Goal: Task Accomplishment & Management: Use online tool/utility

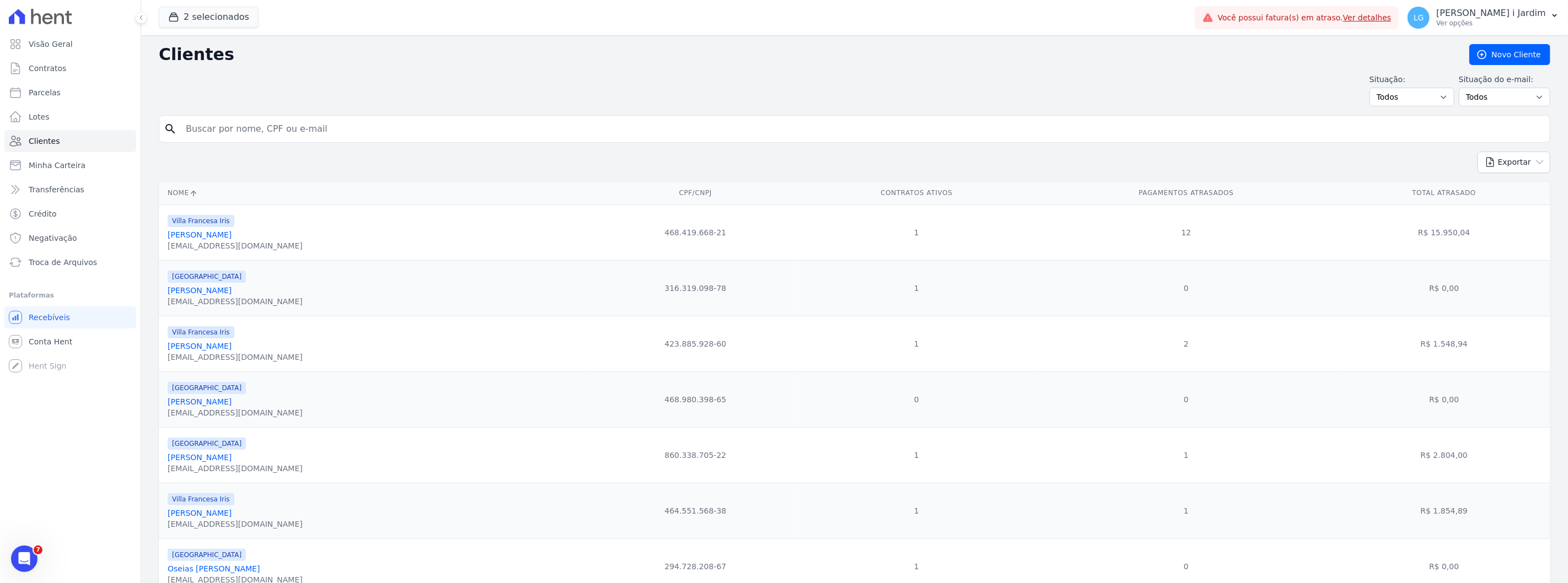
click at [995, 48] on h2 "Clientes" at bounding box center [805, 54] width 1293 height 20
click at [373, 78] on div "Situação: Todos Adimplentes Inadimplentes Situação do e-mail: Todos Confirmado …" at bounding box center [854, 90] width 1391 height 32
click at [592, 90] on div "Situação: Todos Adimplentes Inadimplentes Situação do e-mail: Todos Confirmado …" at bounding box center [854, 90] width 1391 height 32
click at [331, 53] on h2 "Clientes" at bounding box center [805, 54] width 1293 height 20
click at [467, 104] on div "Situação: Todos Adimplentes Inadimplentes Situação do e-mail: Todos Confirmado …" at bounding box center [854, 90] width 1391 height 32
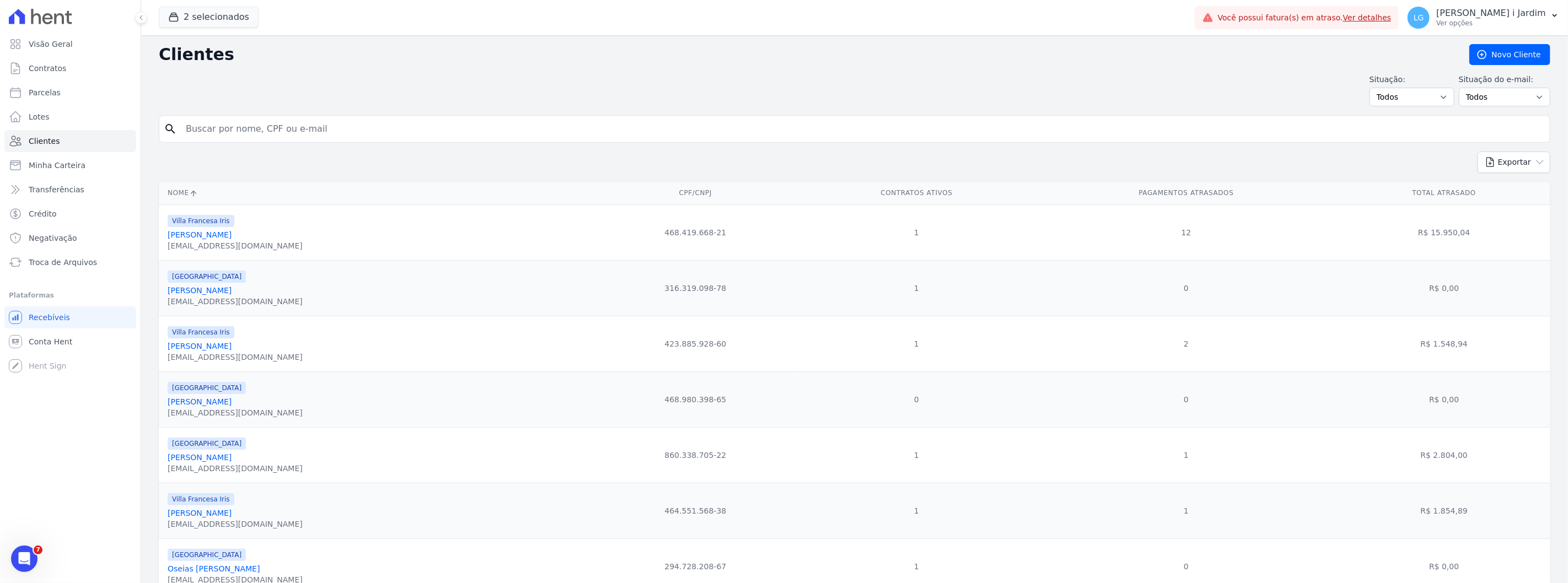
click at [620, 66] on div "Clientes Novo Cliente Situação: Todos Adimplentes Inadimplentes Situação do e-m…" at bounding box center [854, 387] width 1427 height 704
click at [636, 147] on form "search" at bounding box center [854, 133] width 1391 height 36
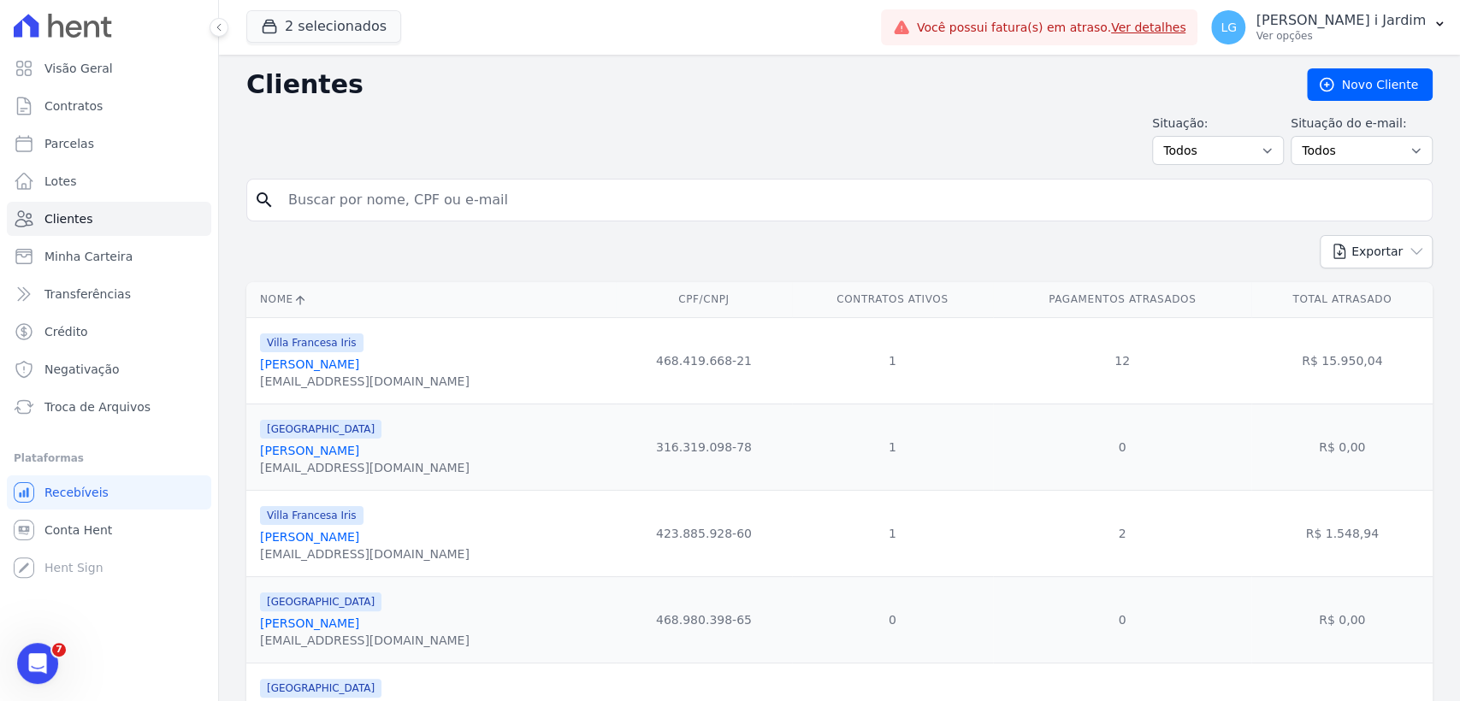
click at [455, 77] on h2 "Clientes" at bounding box center [762, 84] width 1033 height 31
click at [318, 27] on button "2 selecionados" at bounding box center [323, 26] width 155 height 32
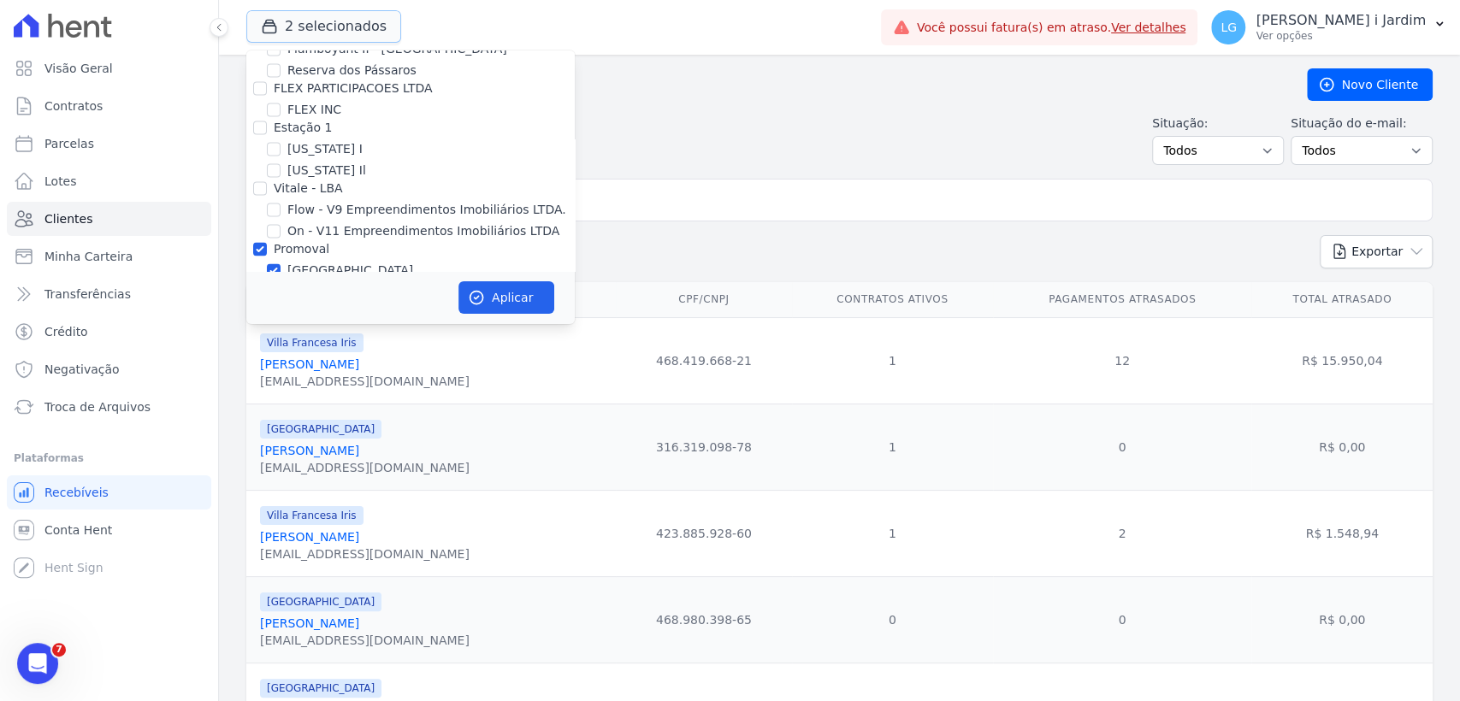
scroll to position [1877, 0]
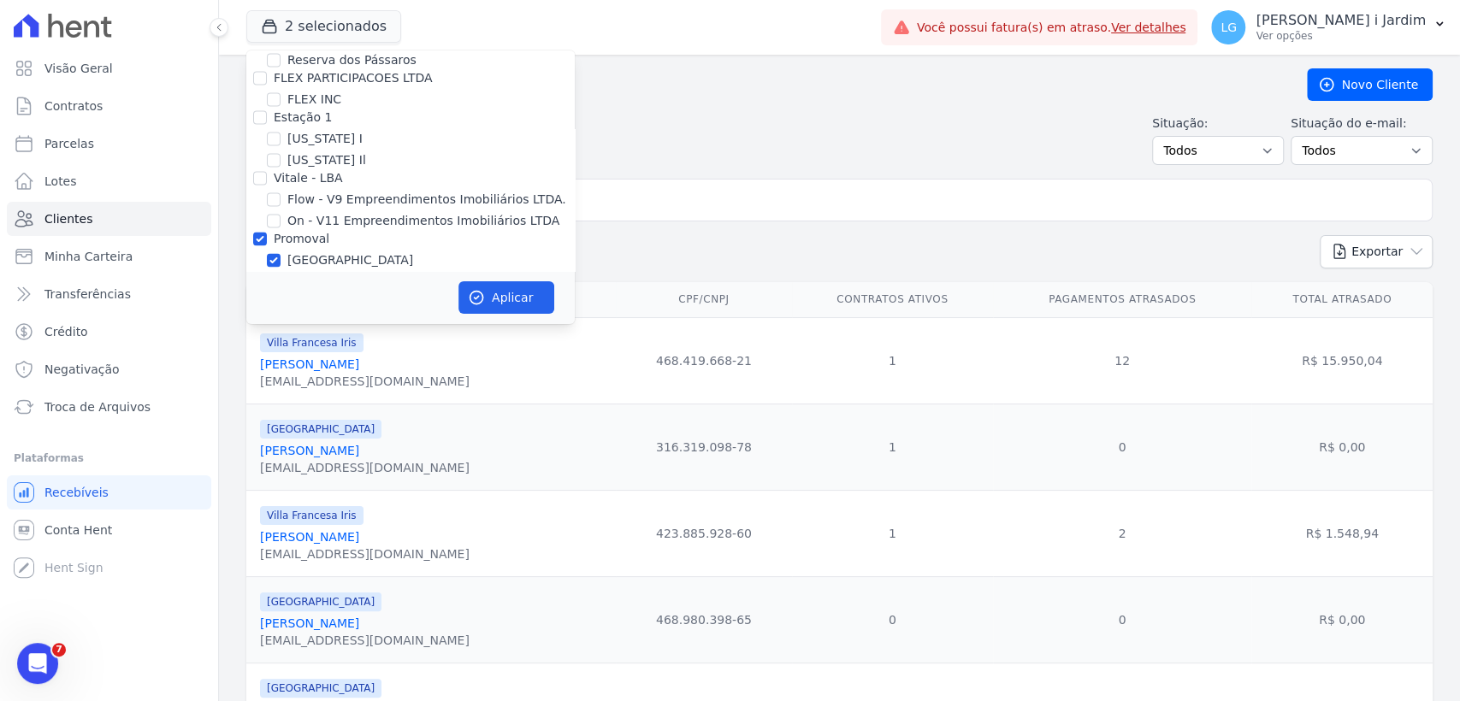
click at [287, 232] on label "Promoval" at bounding box center [302, 239] width 56 height 14
click at [267, 232] on input "Promoval" at bounding box center [260, 239] width 14 height 14
checkbox input "false"
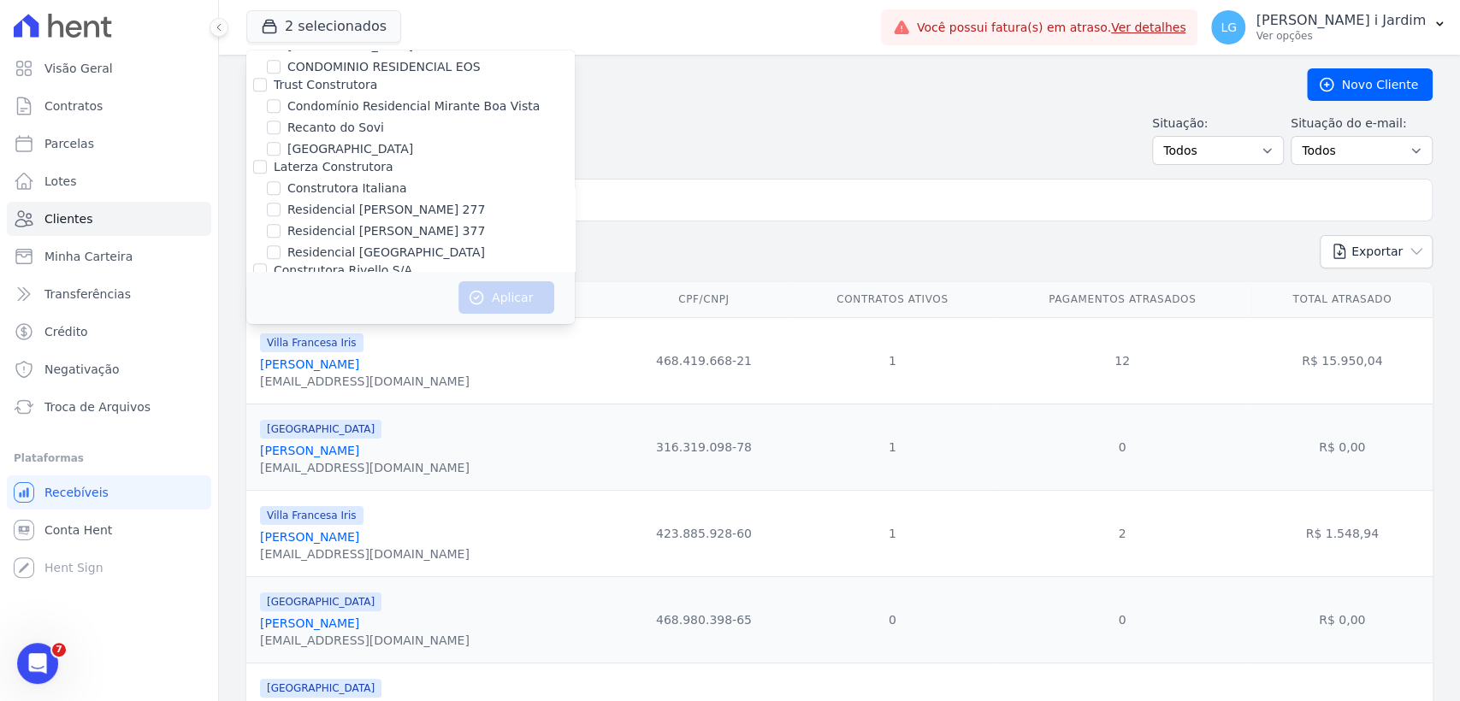
scroll to position [0, 0]
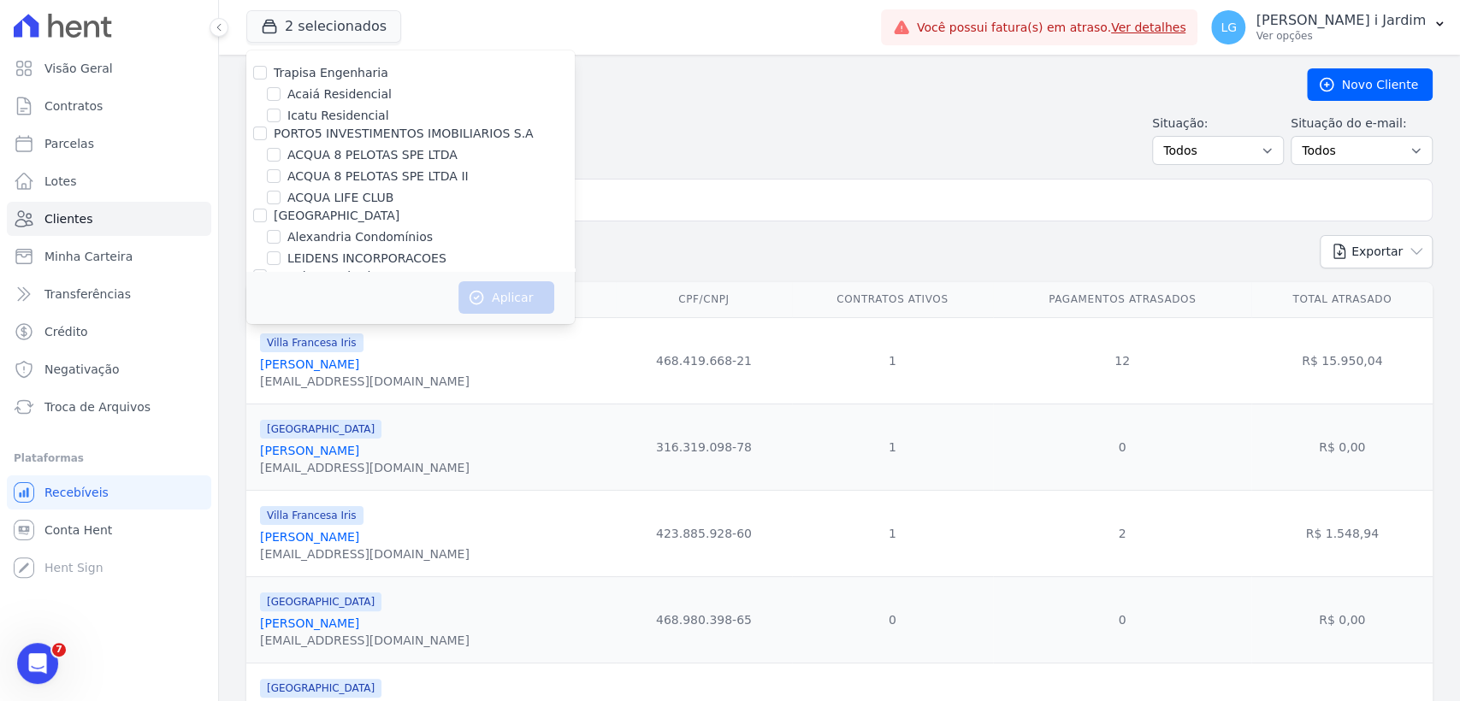
click at [322, 168] on label "ACQUA 8 PELOTAS SPE LTDA II" at bounding box center [377, 177] width 181 height 18
click at [280, 169] on input "ACQUA 8 PELOTAS SPE LTDA II" at bounding box center [274, 176] width 14 height 14
checkbox input "true"
click at [322, 150] on label "ACQUA 8 PELOTAS SPE LTDA" at bounding box center [372, 155] width 170 height 18
click at [280, 150] on input "ACQUA 8 PELOTAS SPE LTDA" at bounding box center [274, 155] width 14 height 14
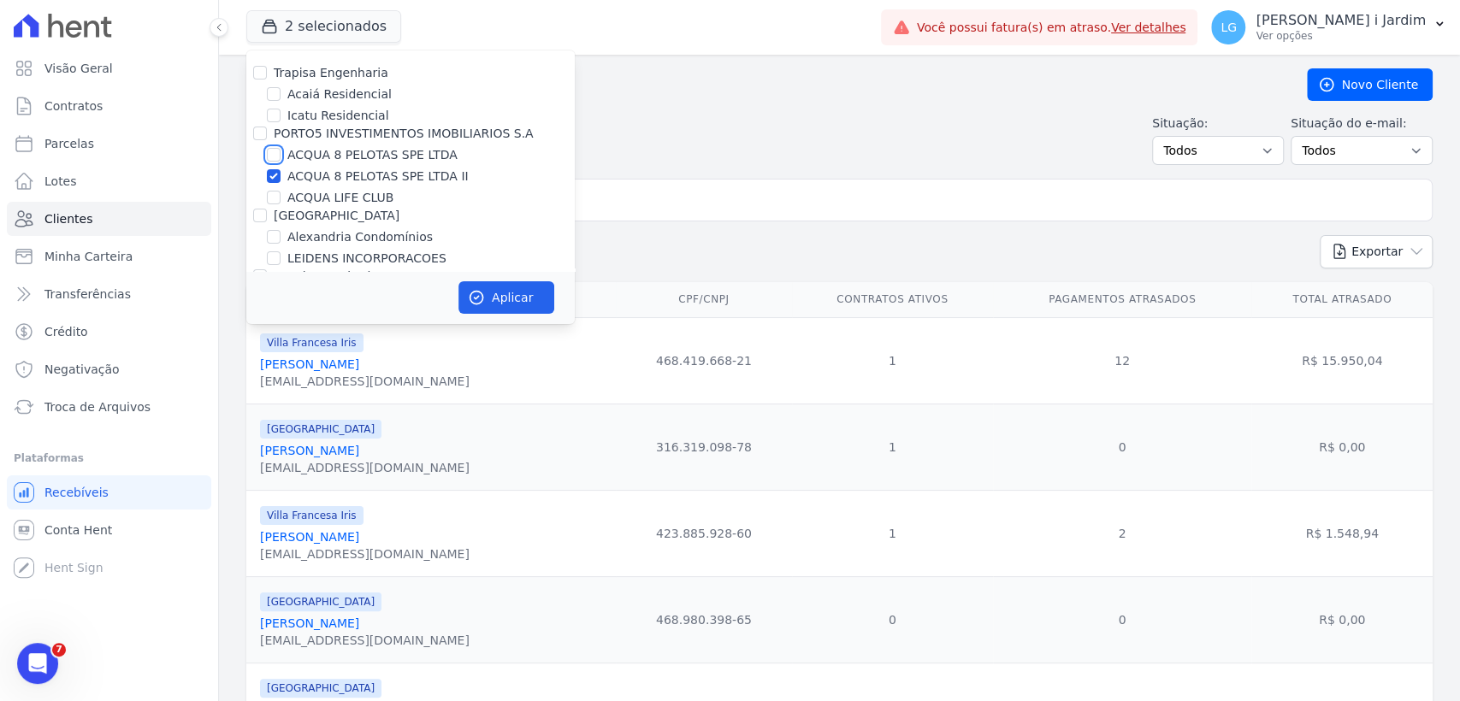
checkbox input "true"
click at [538, 306] on button "Aplicar" at bounding box center [506, 297] width 96 height 32
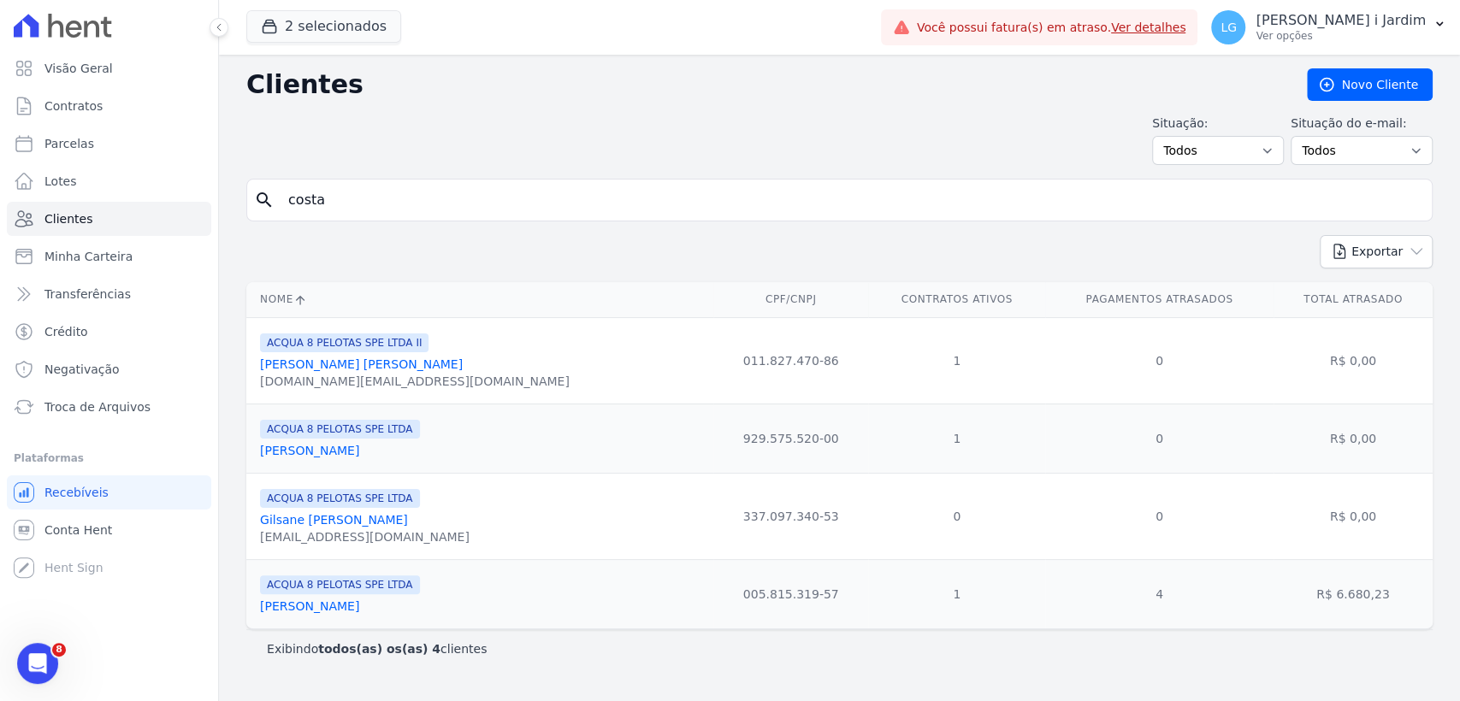
click at [88, 124] on ul "Visão Geral Contratos [GEOGRAPHIC_DATA] Lotes Clientes Minha Carteira Transferê…" at bounding box center [109, 237] width 204 height 373
click at [81, 133] on link "Parcelas" at bounding box center [109, 144] width 204 height 34
select select
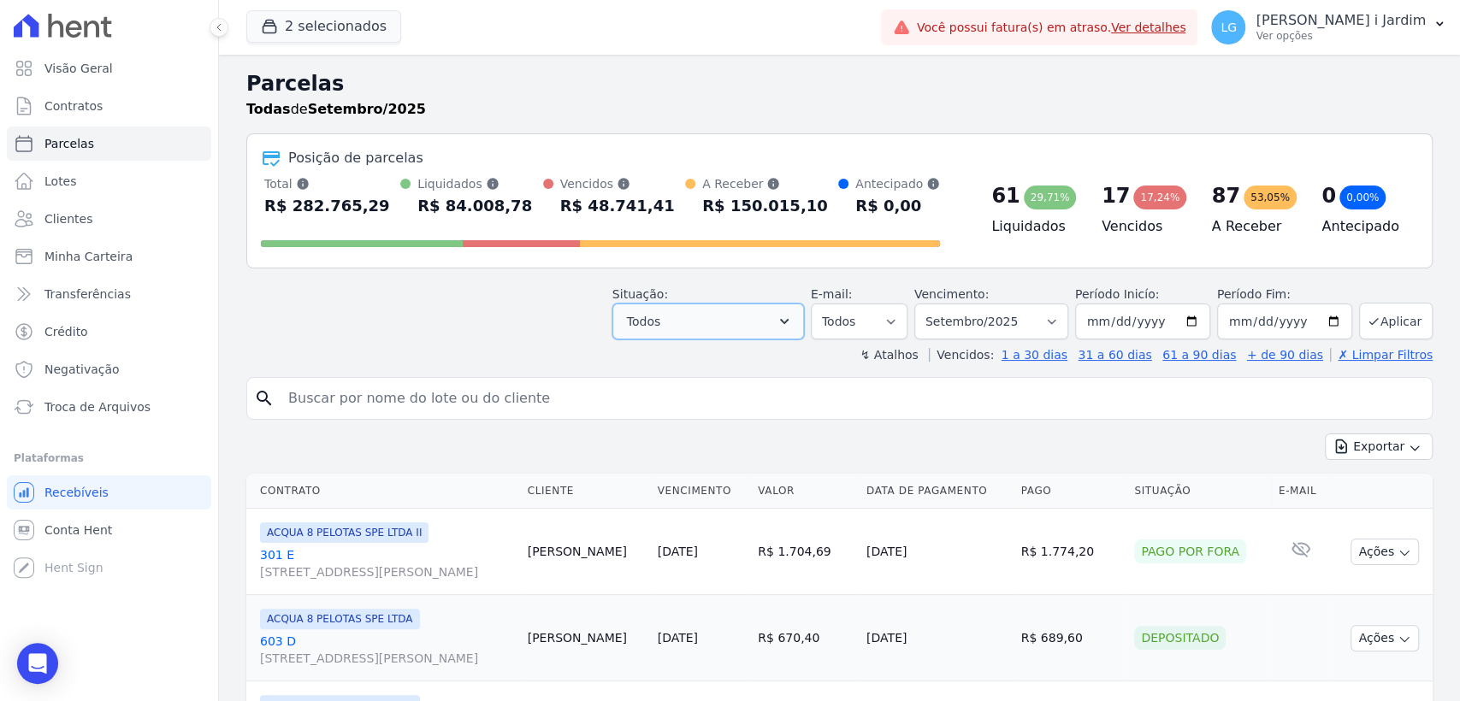
click at [741, 325] on button "Todos" at bounding box center [708, 322] width 192 height 36
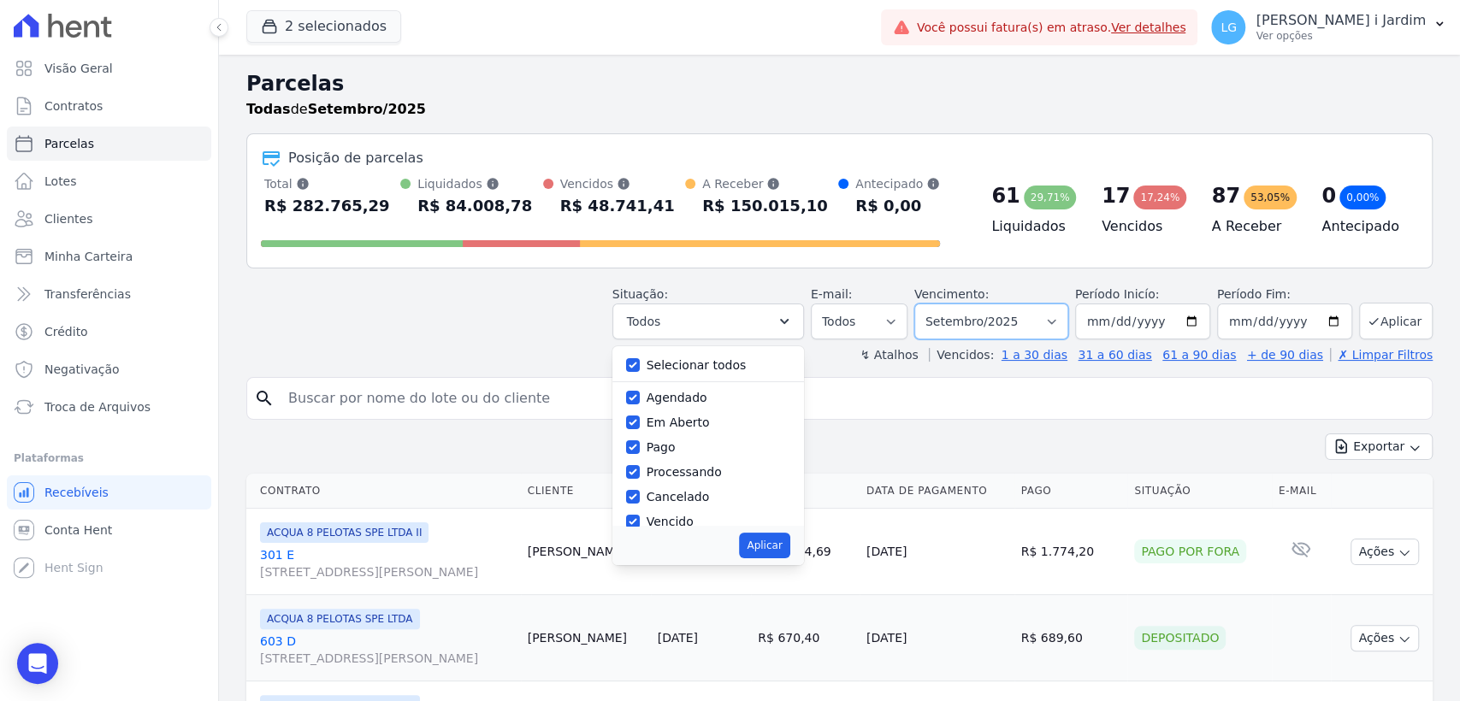
click at [1004, 324] on select "Filtrar por período ──────── Todos os meses Maio/2015 Junho/2015 Julho/2015 Ago…" at bounding box center [991, 322] width 154 height 36
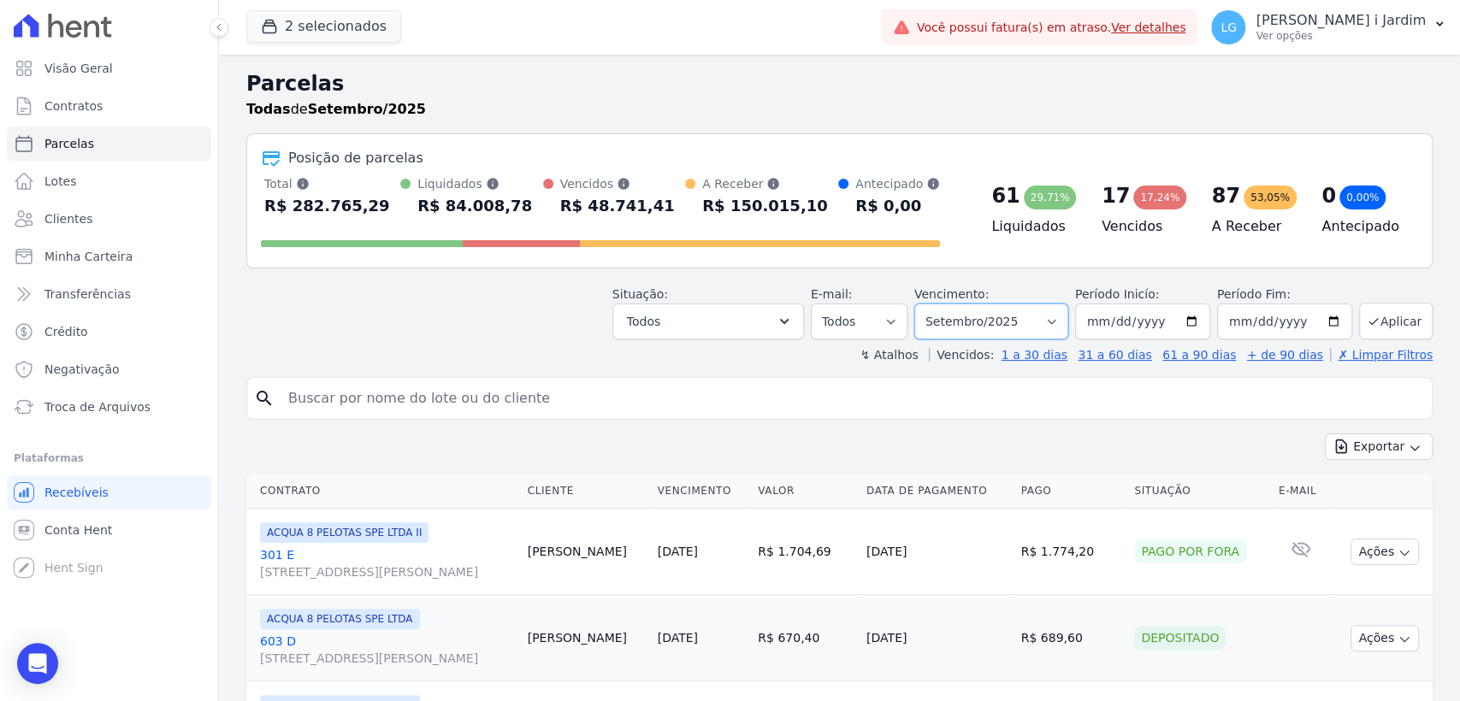
select select "08/2025"
click at [924, 304] on select "Filtrar por período ──────── Todos os meses Maio/2015 Junho/2015 Julho/2015 Ago…" at bounding box center [991, 322] width 154 height 36
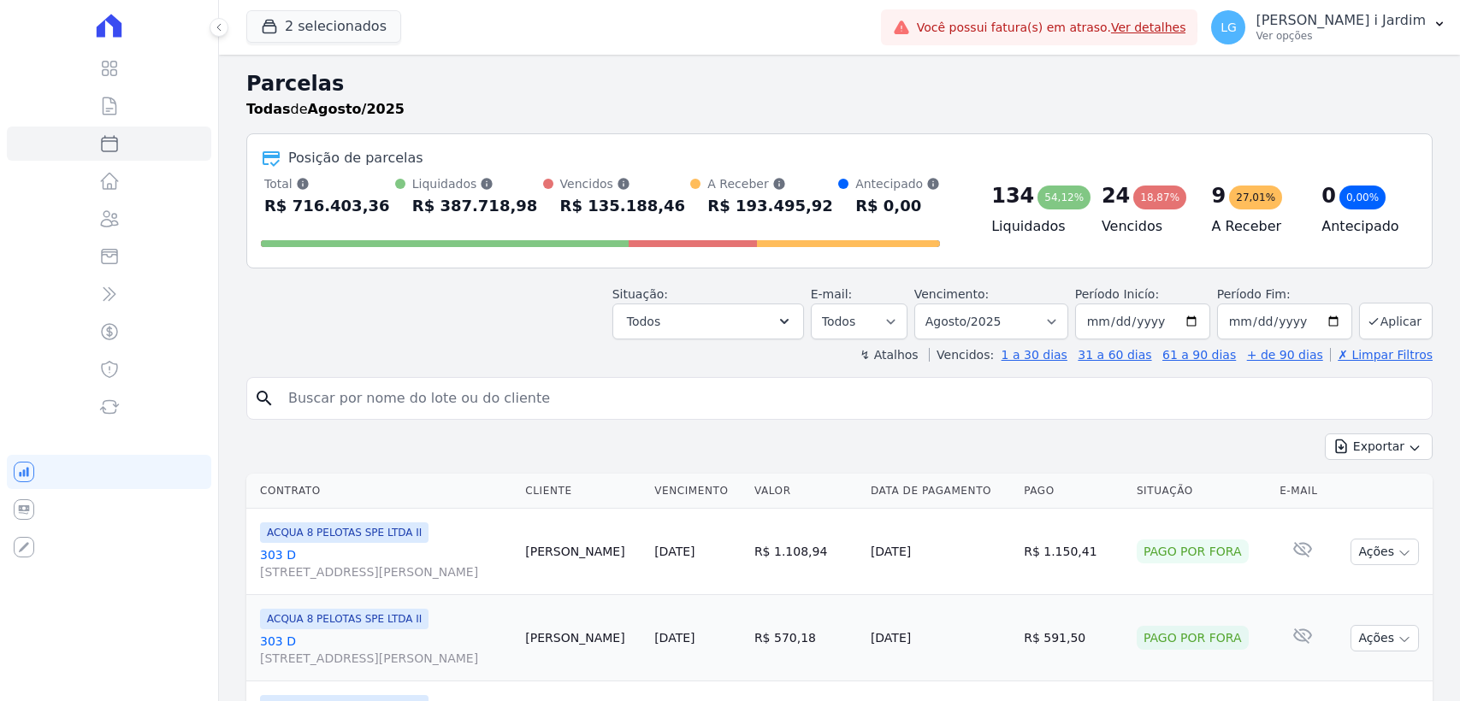
select select
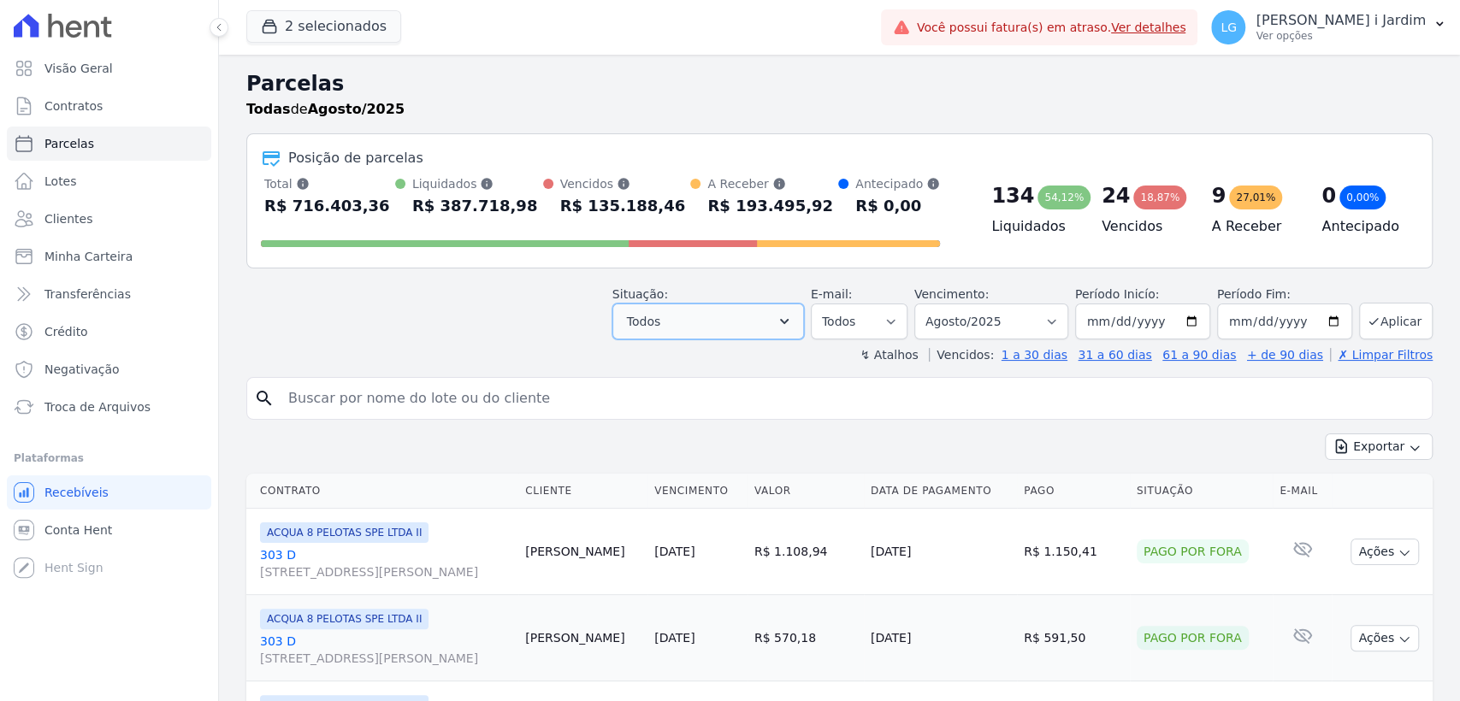
click at [754, 315] on button "Todos" at bounding box center [708, 322] width 192 height 36
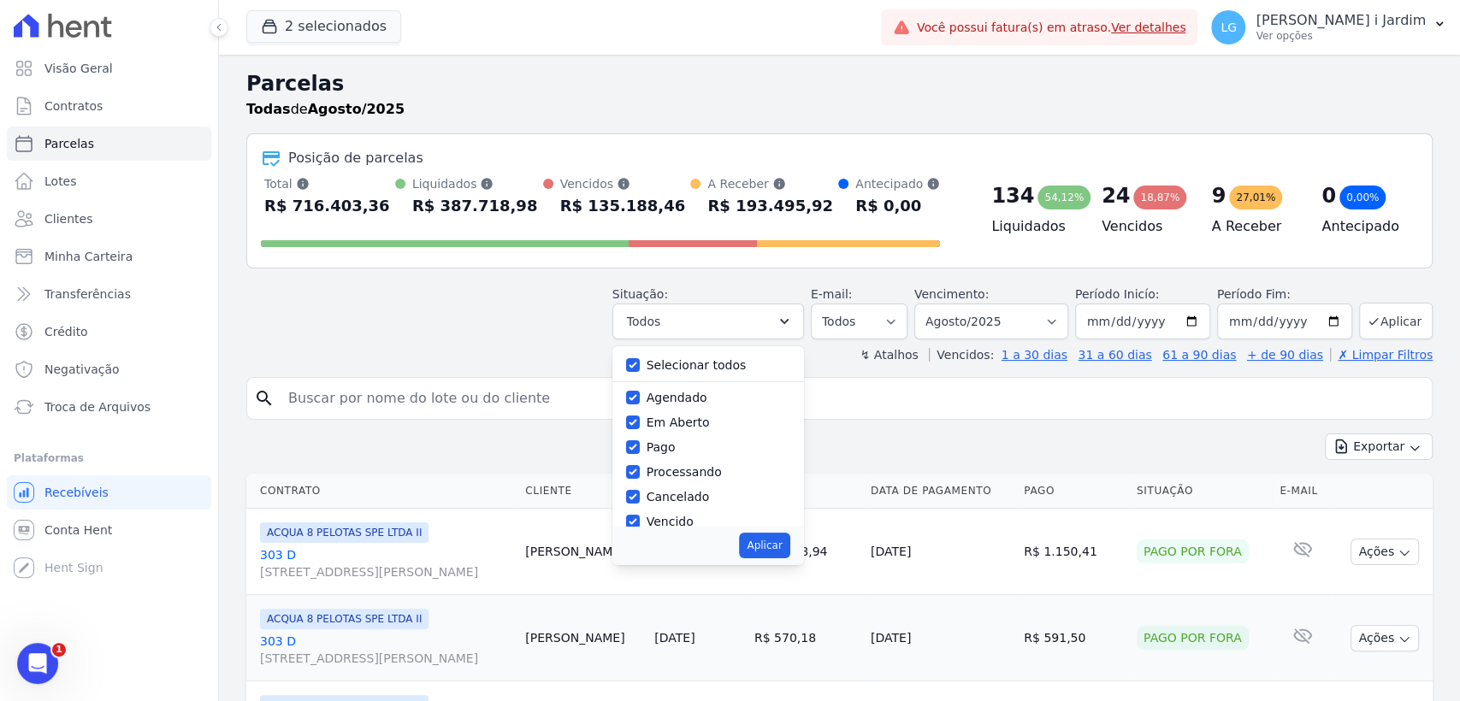
click at [670, 372] on label "Selecionar todos" at bounding box center [696, 365] width 100 height 14
click at [640, 372] on input "Selecionar todos" at bounding box center [633, 365] width 14 height 14
checkbox input "false"
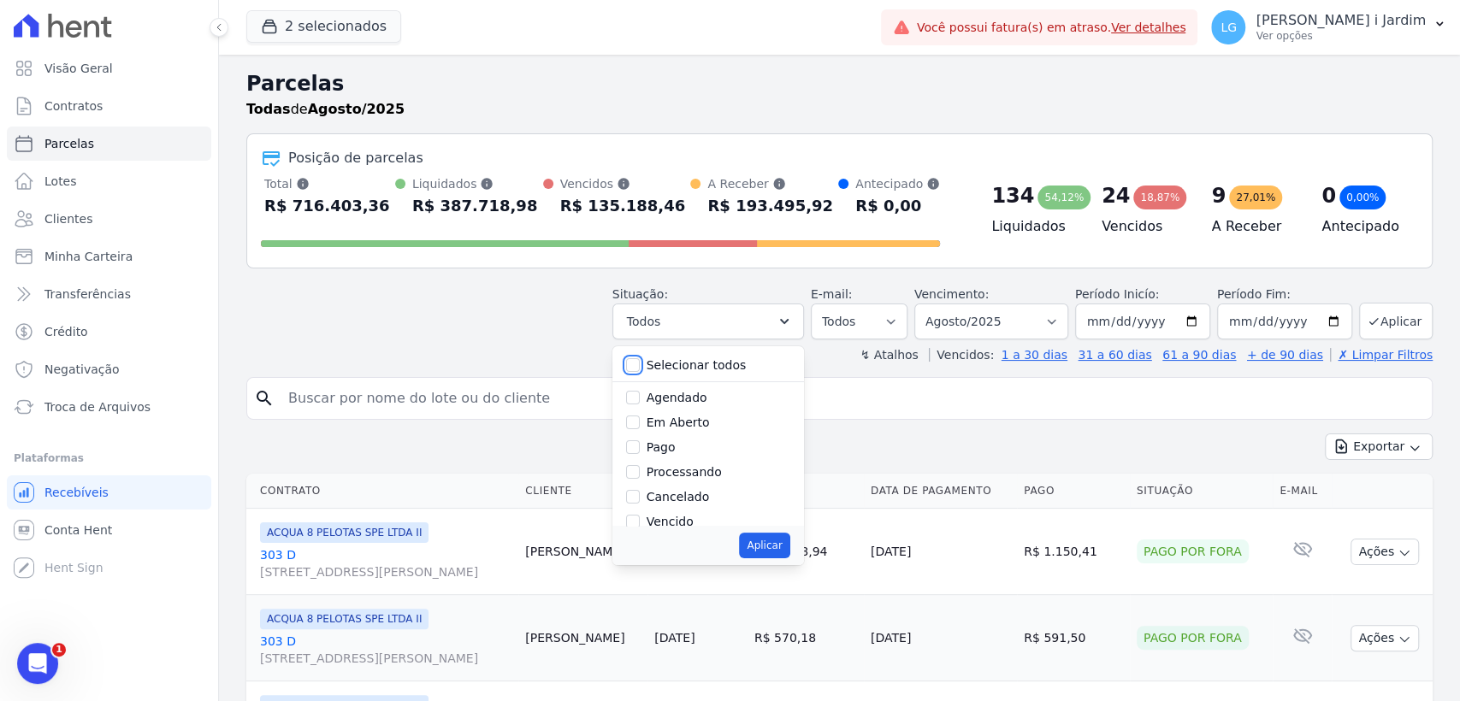
checkbox input "false"
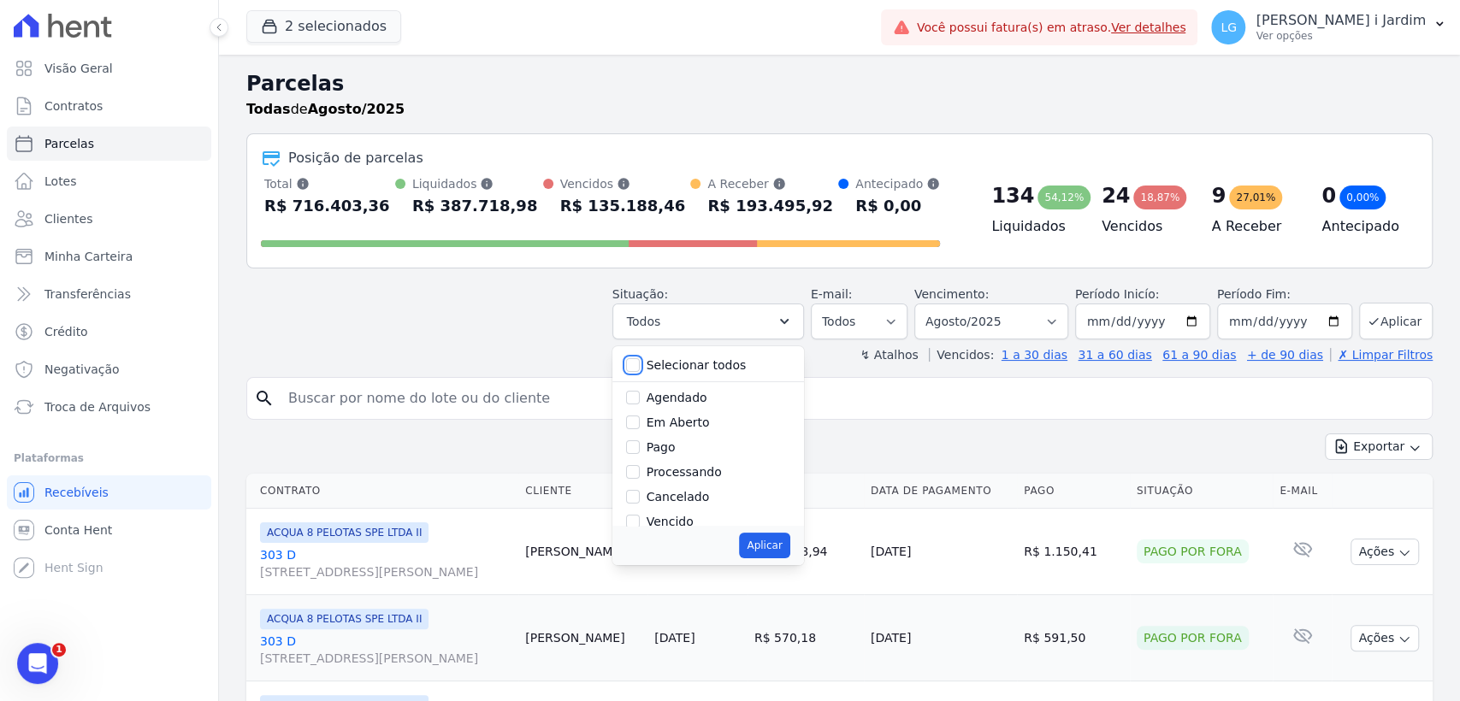
checkbox input "false"
click at [671, 500] on label "Retido" at bounding box center [665, 507] width 38 height 14
click at [640, 500] on input "Retido" at bounding box center [633, 507] width 14 height 14
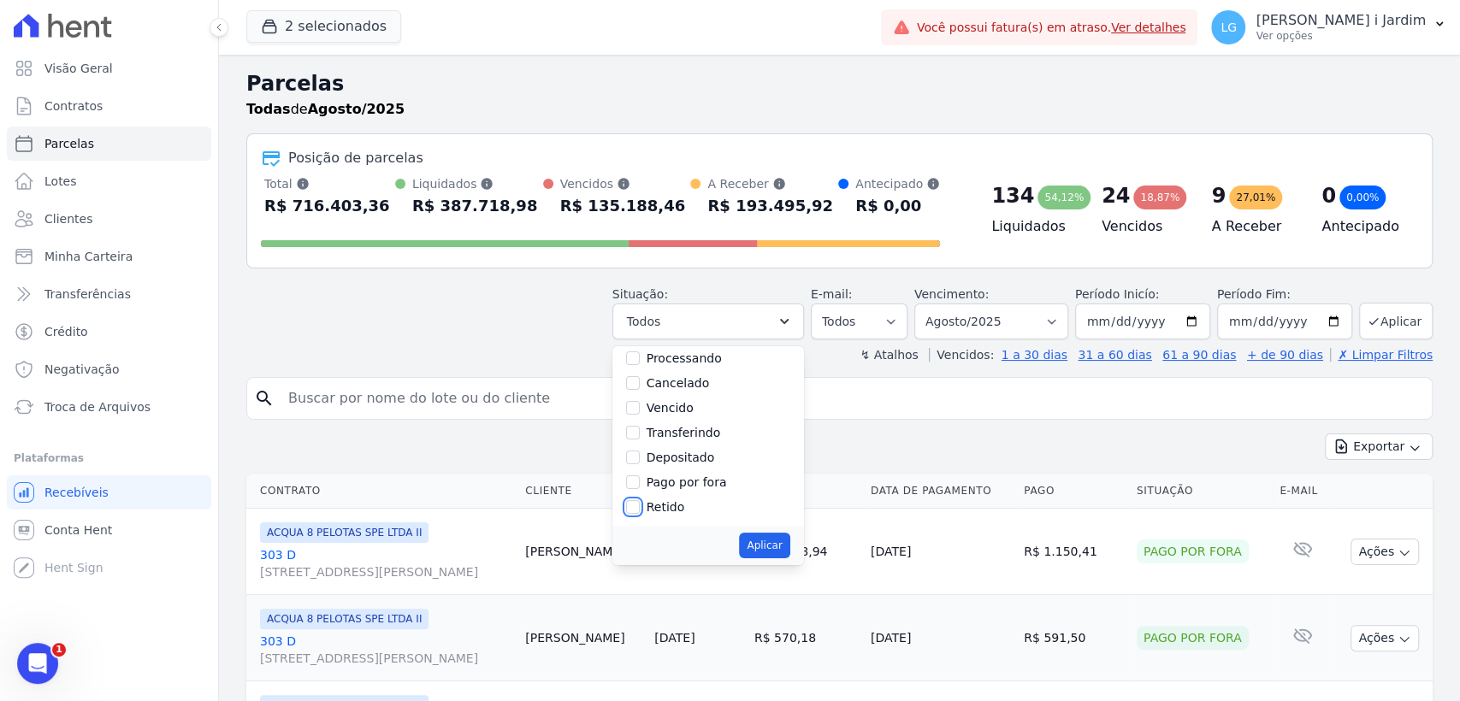
checkbox input "true"
click at [675, 484] on label "Pago por fora" at bounding box center [686, 482] width 80 height 14
click at [640, 484] on input "Pago por fora" at bounding box center [633, 482] width 14 height 14
checkbox input "true"
click at [656, 510] on div "Retido" at bounding box center [708, 507] width 164 height 25
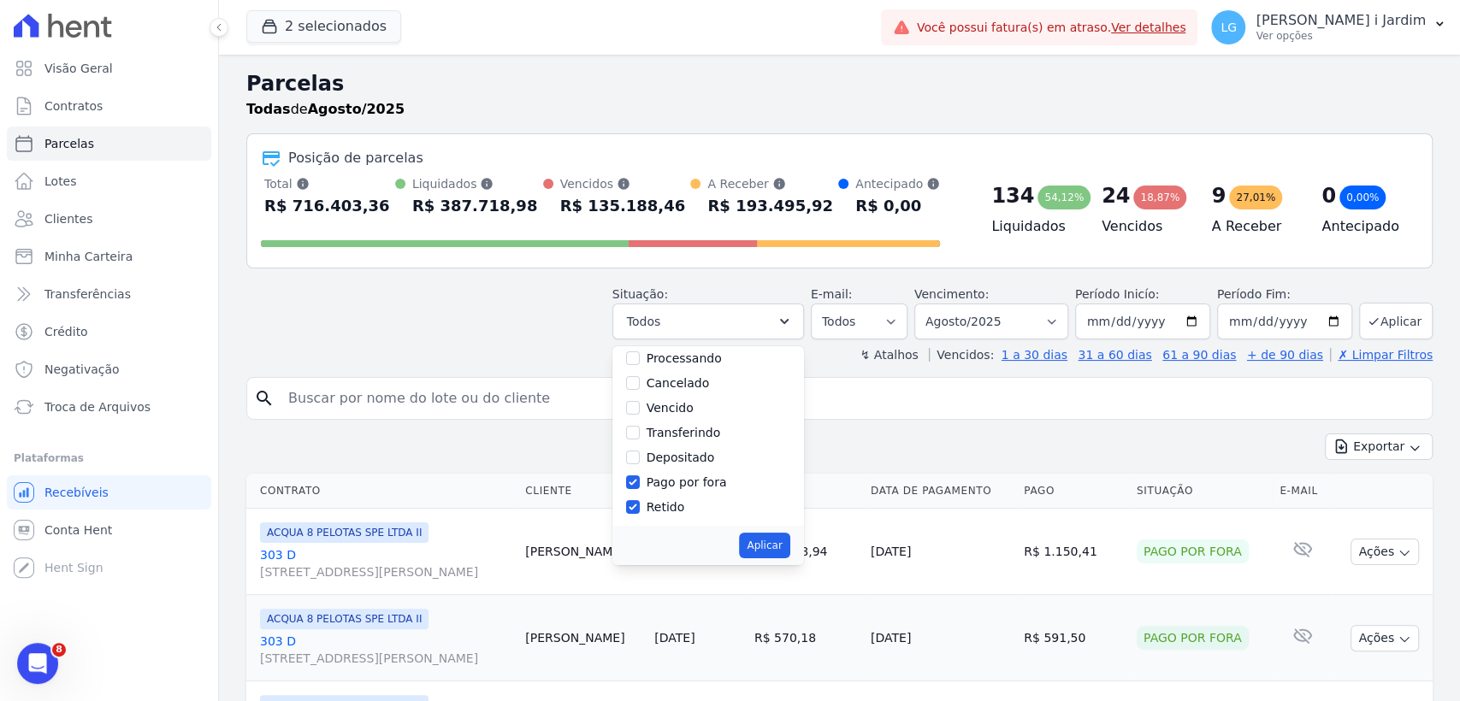
click at [657, 501] on div "Retido" at bounding box center [708, 507] width 164 height 25
click at [640, 508] on input "Retido" at bounding box center [633, 507] width 14 height 14
checkbox input "false"
click at [776, 549] on button "Aplicar" at bounding box center [764, 546] width 50 height 26
select select "paid_externally"
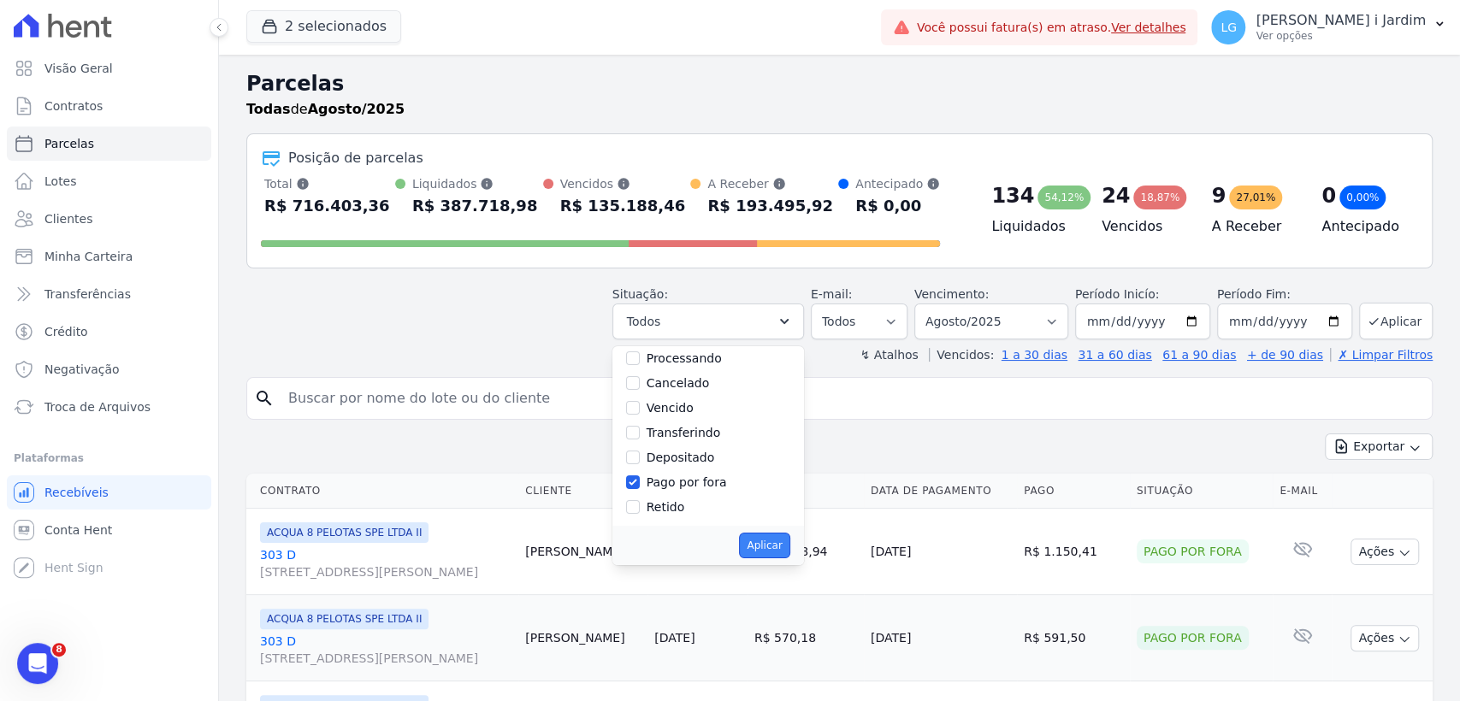
scroll to position [89, 0]
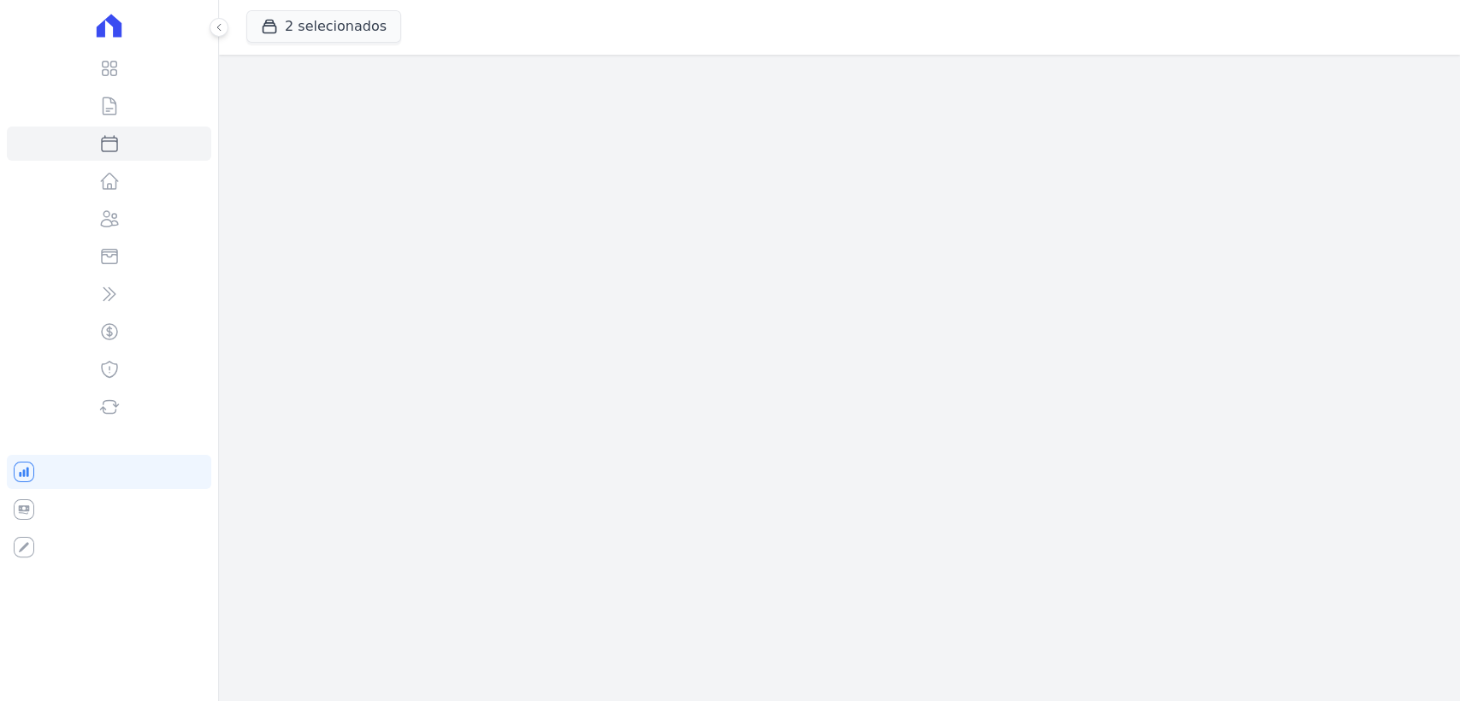
select select
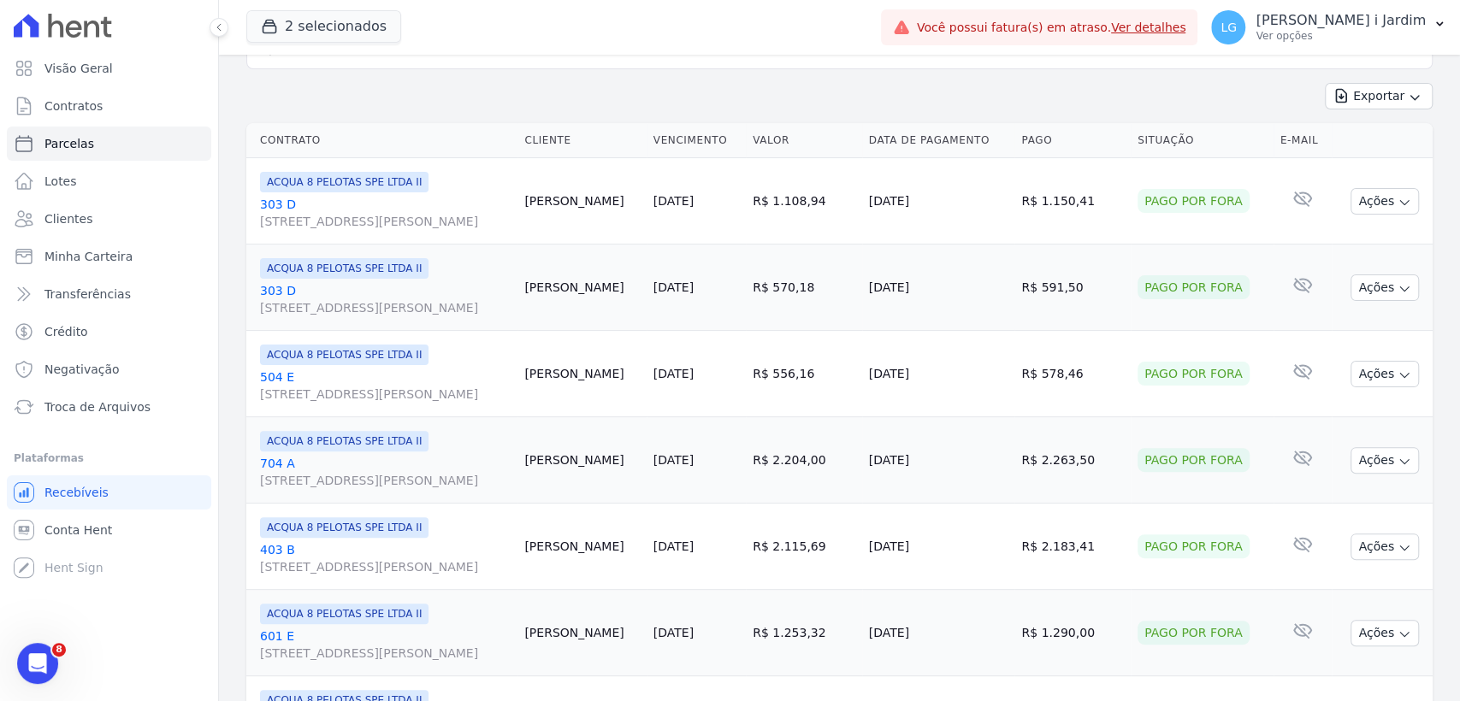
scroll to position [44, 0]
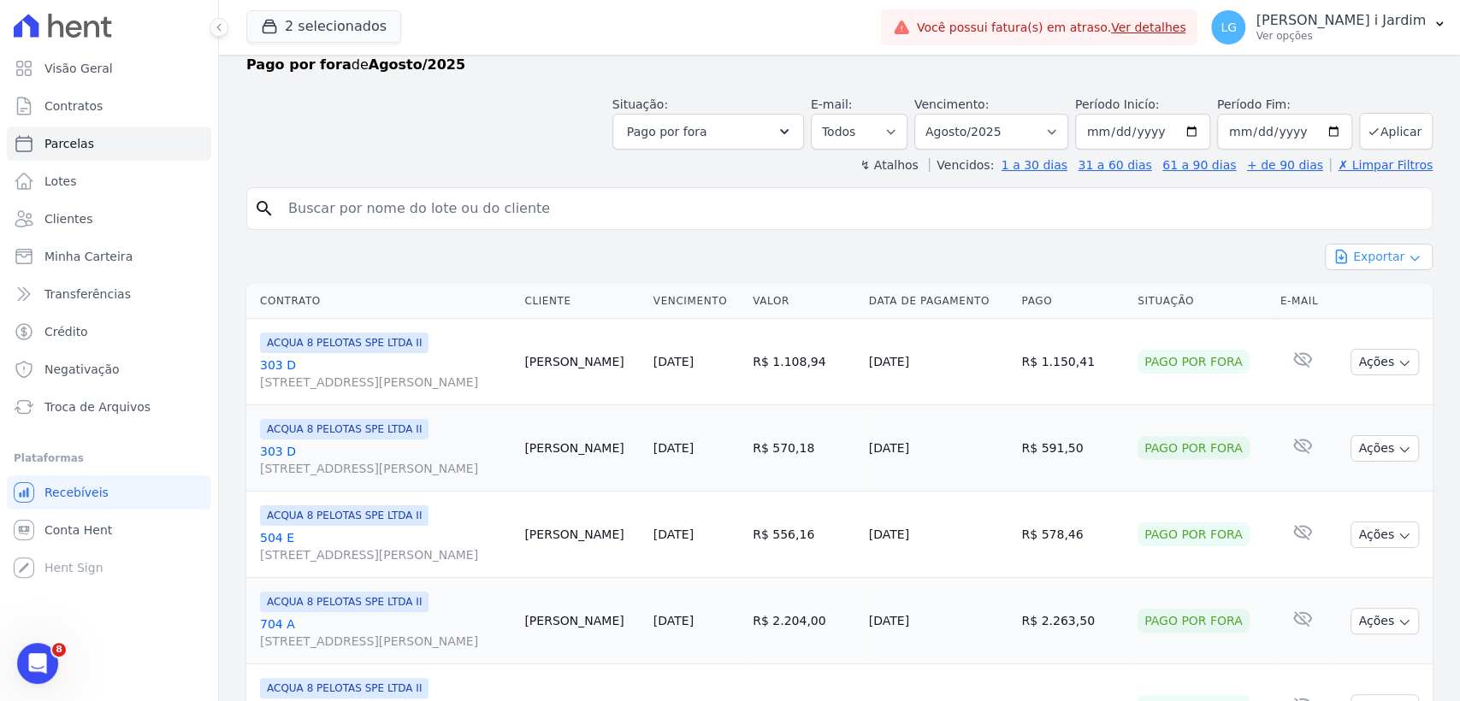
click at [1348, 256] on button "Exportar" at bounding box center [1379, 257] width 108 height 27
click at [1351, 323] on span "Exportar CSV" at bounding box center [1376, 326] width 91 height 17
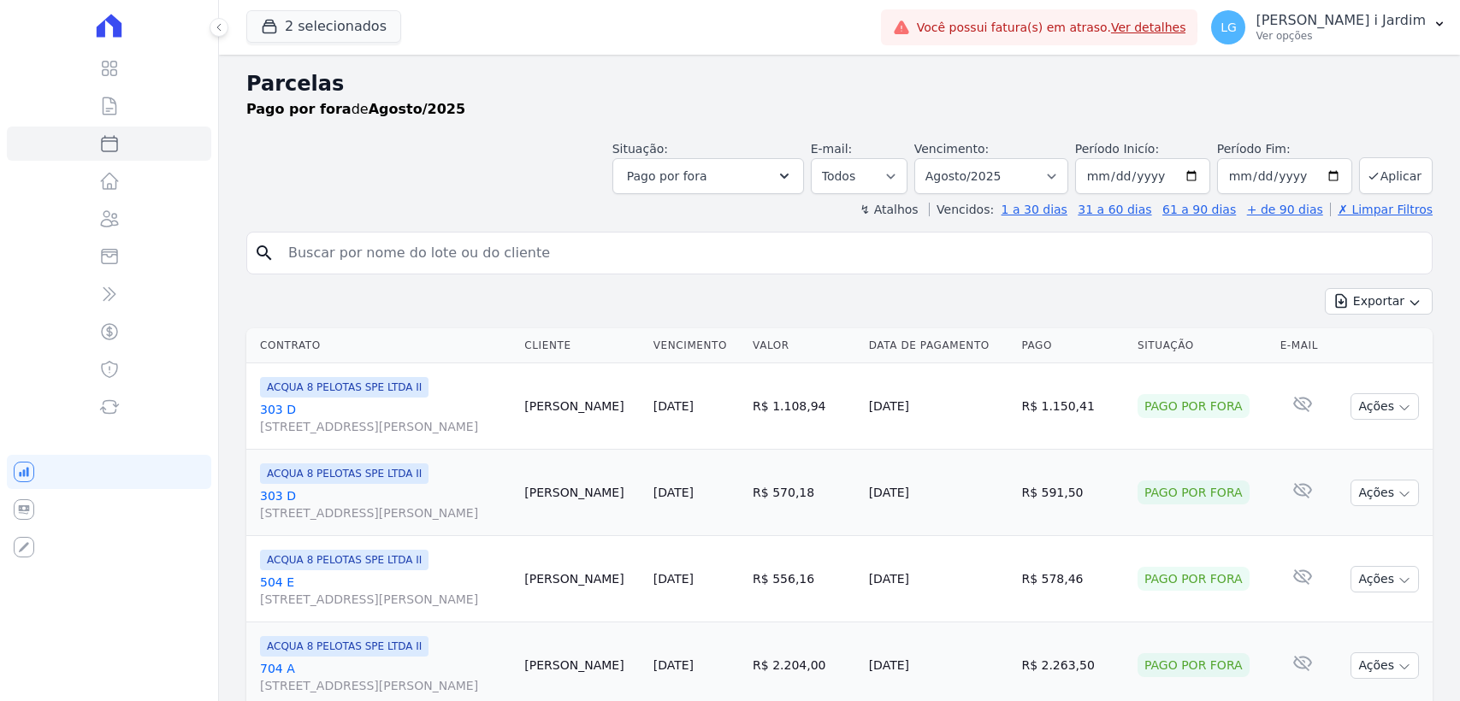
select select
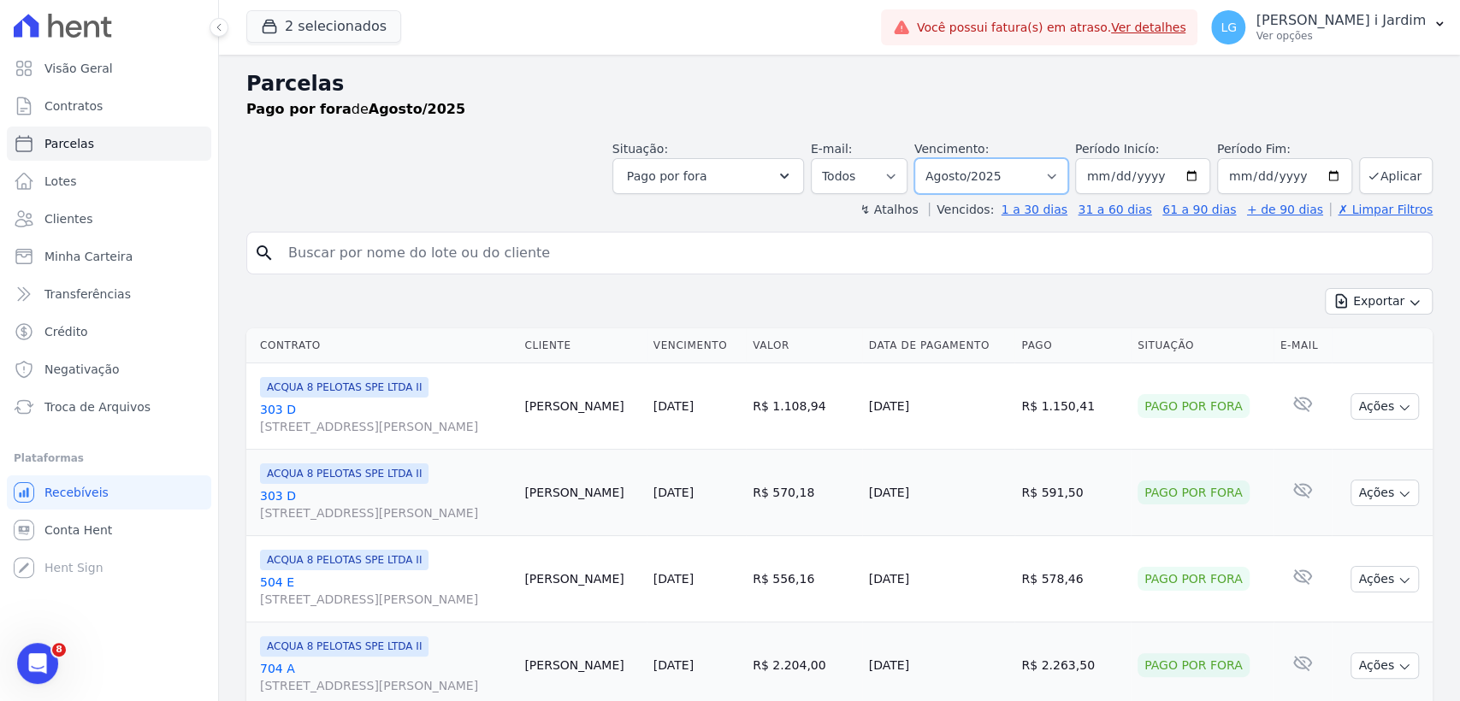
click at [1007, 181] on select "Filtrar por período ──────── Todos os meses Maio/2015 Junho/2015 Julho/2015 Ago…" at bounding box center [991, 176] width 154 height 36
select select "09/2025"
click at [924, 158] on select "Filtrar por período ──────── Todos os meses Maio/2015 Junho/2015 Julho/2015 Ago…" at bounding box center [991, 176] width 154 height 36
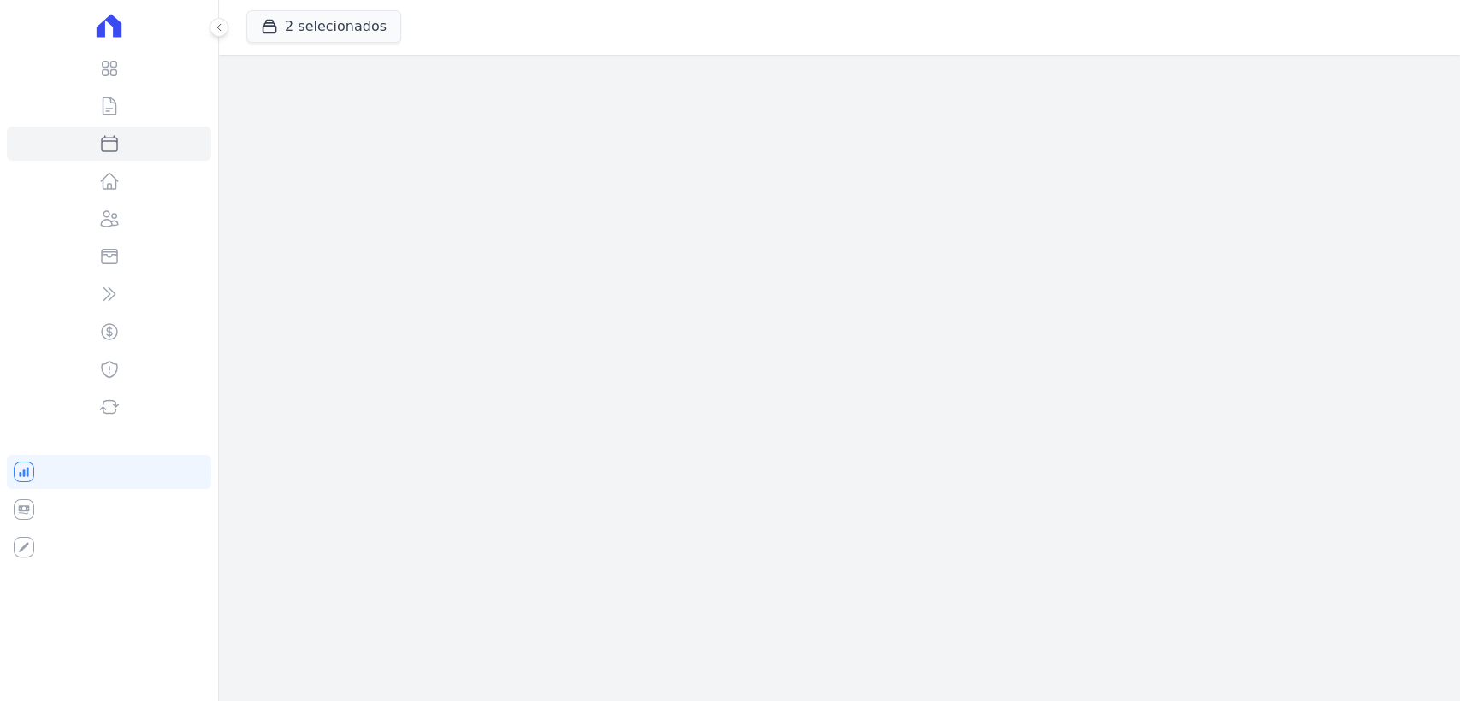
select select
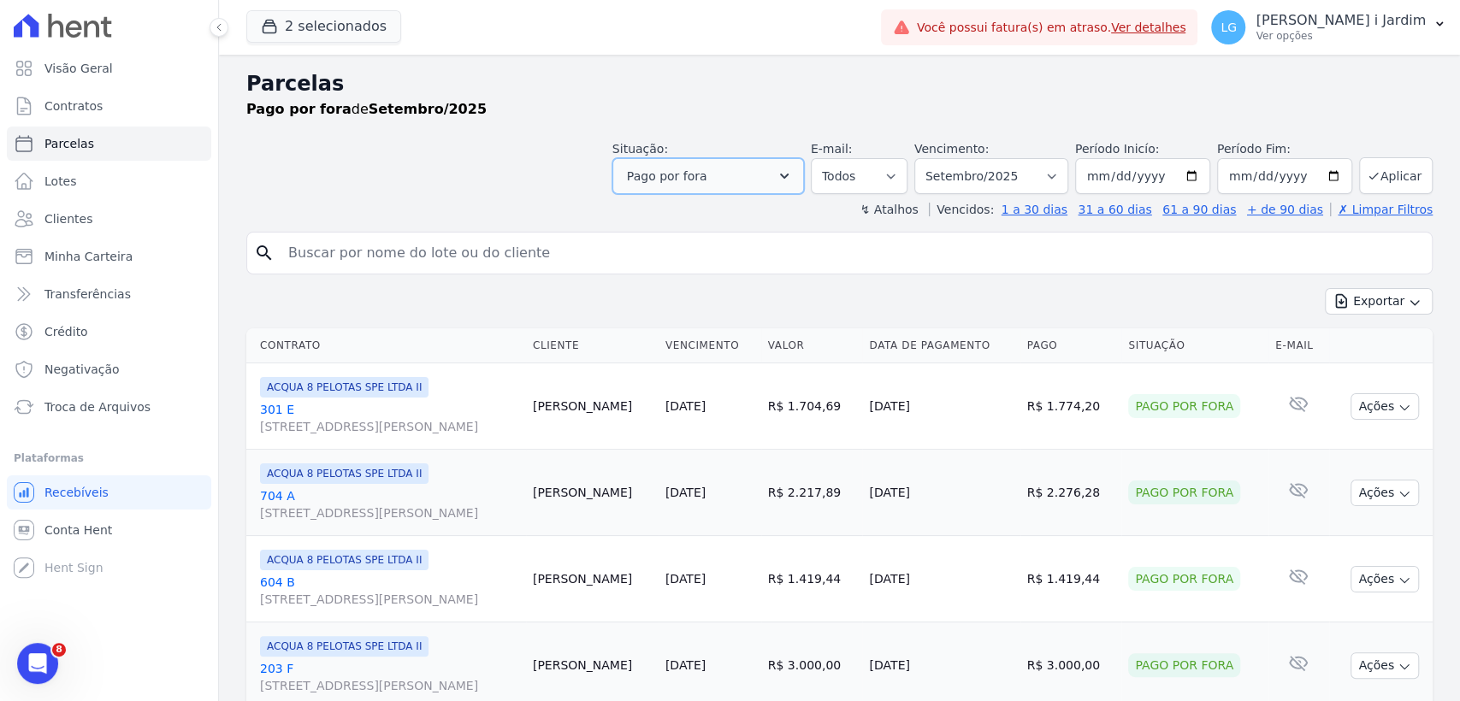
click at [740, 169] on button "Pago por fora" at bounding box center [708, 176] width 192 height 36
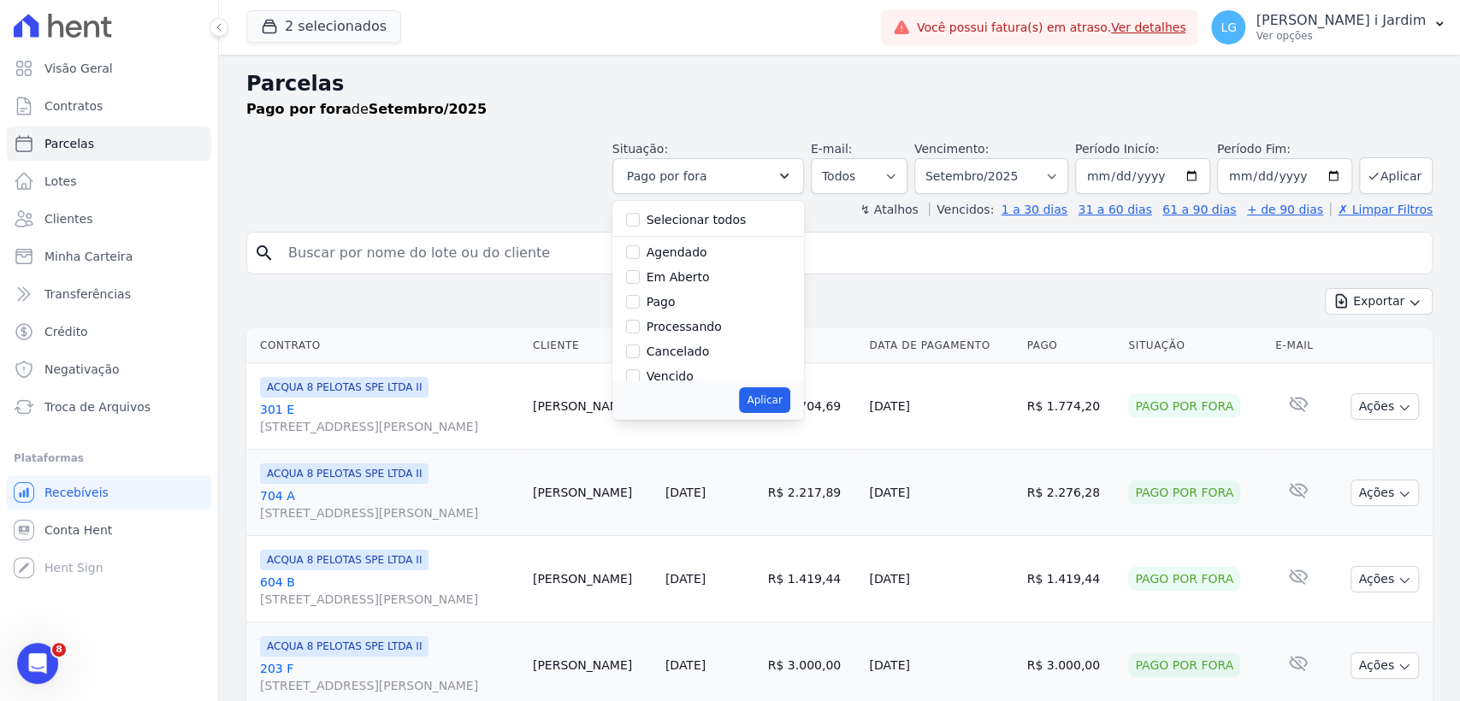
click at [672, 278] on label "Em Aberto" at bounding box center [677, 277] width 63 height 14
click at [640, 278] on input "Em Aberto" at bounding box center [633, 277] width 14 height 14
checkbox input "true"
click at [676, 344] on label "Pago por fora" at bounding box center [686, 337] width 80 height 14
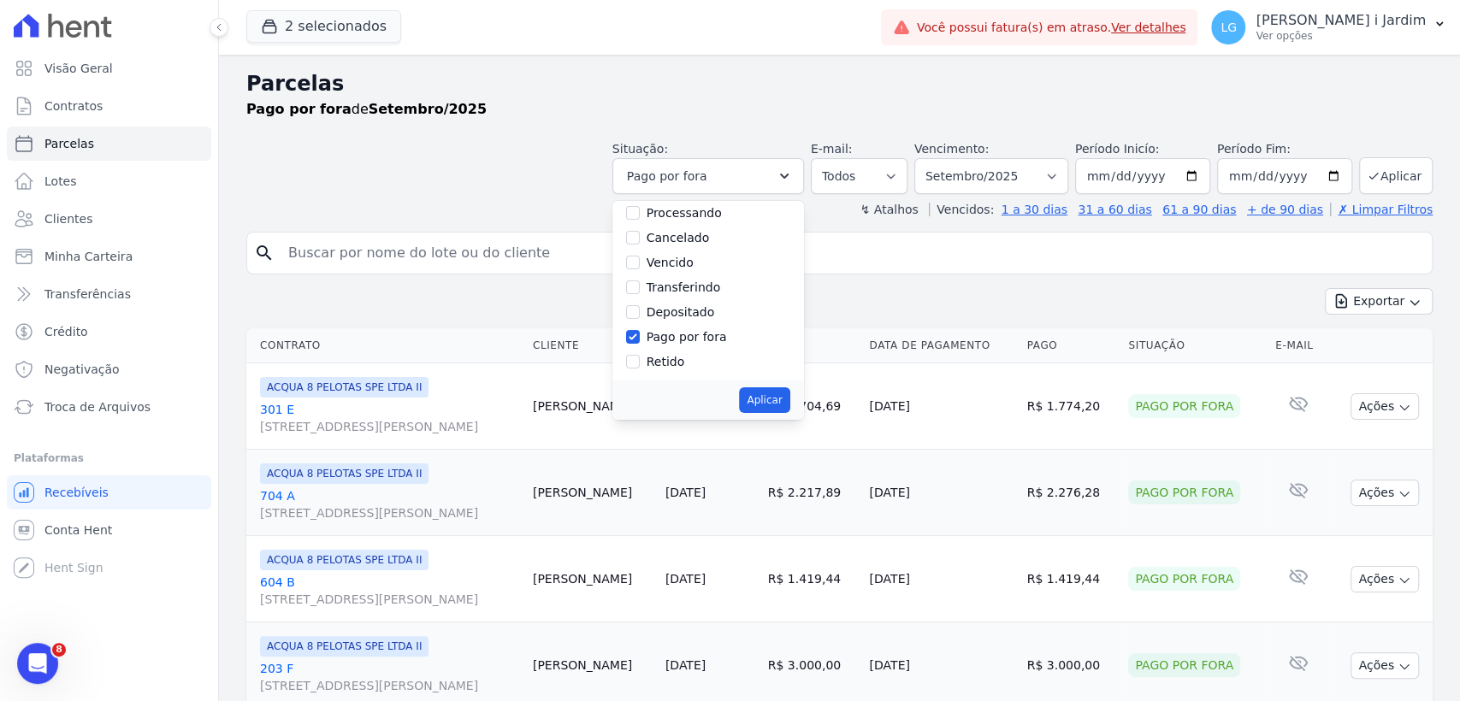
click at [640, 344] on input "Pago por fora" at bounding box center [633, 337] width 14 height 14
checkbox input "false"
click at [773, 402] on button "Aplicar" at bounding box center [764, 400] width 50 height 26
select select "pending"
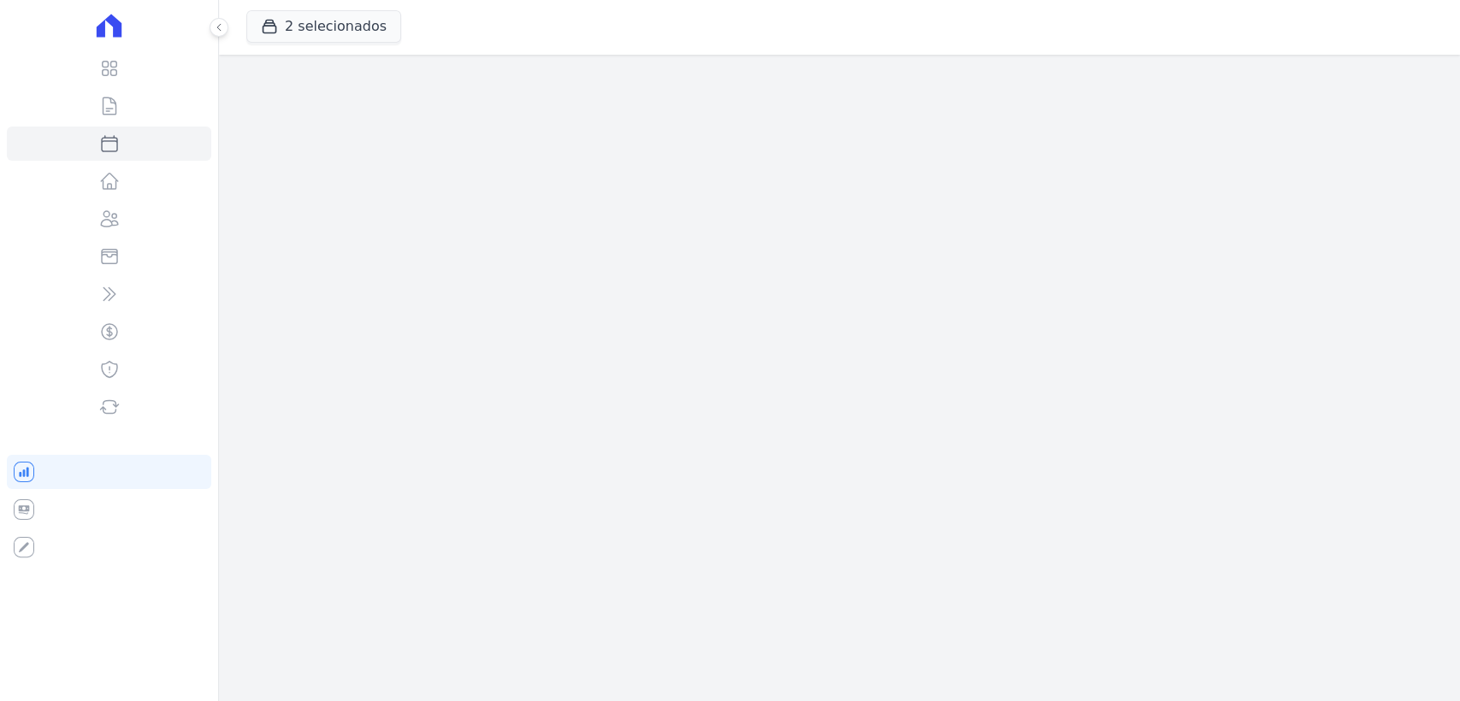
select select
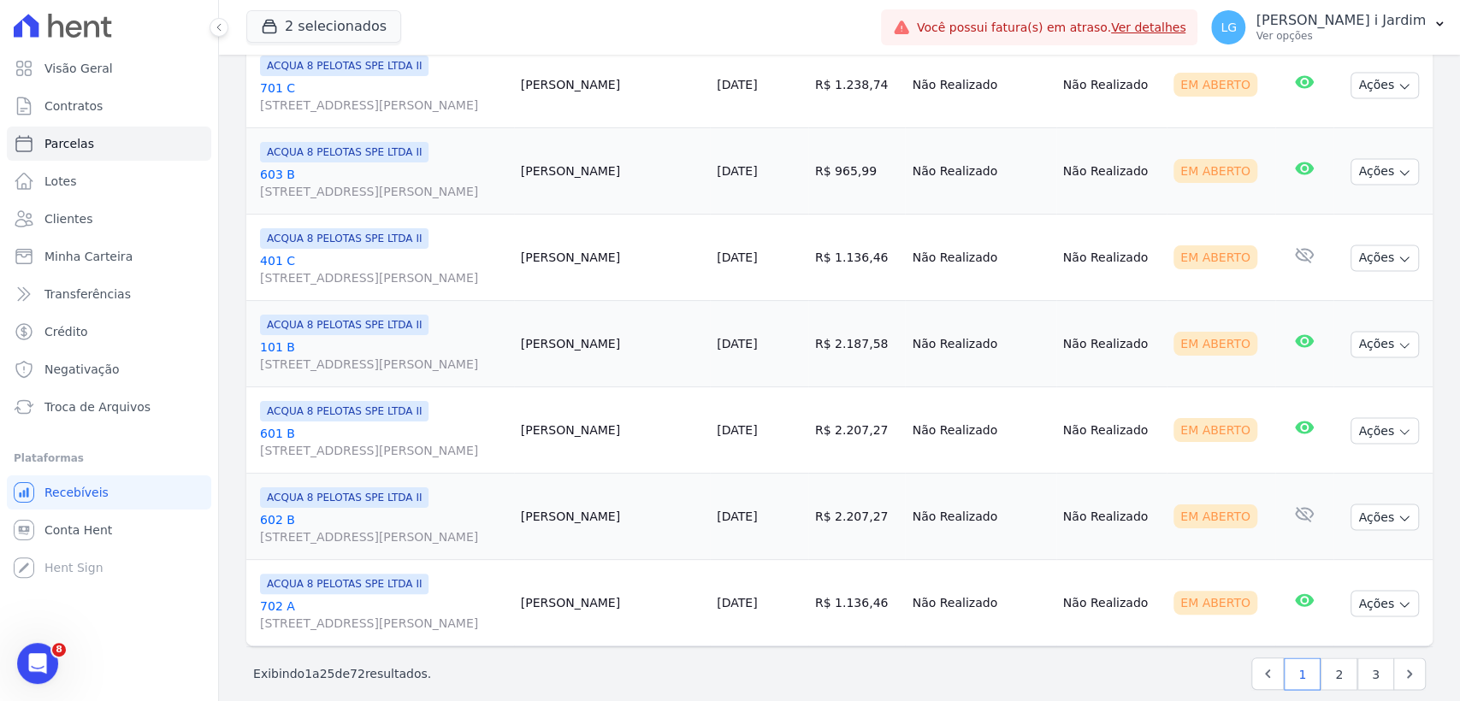
scroll to position [1892, 0]
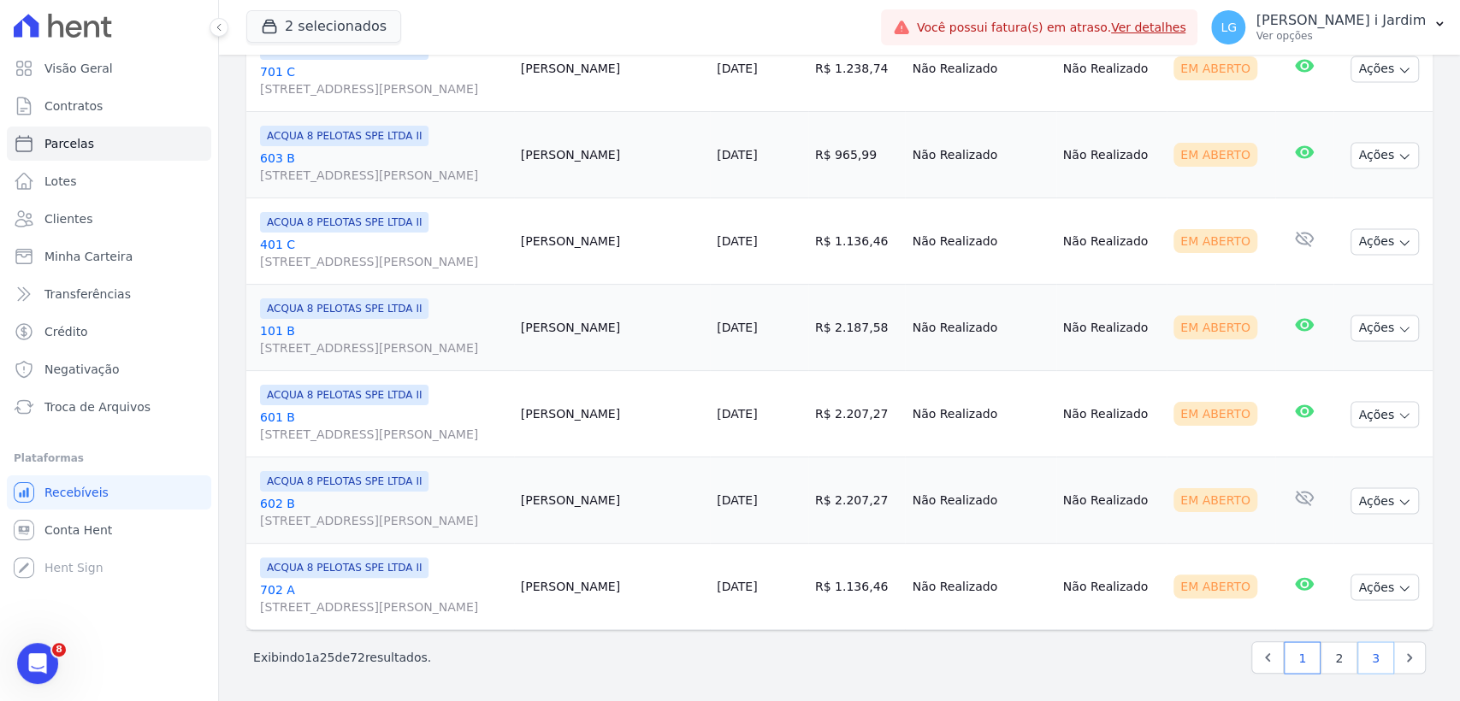
click at [1360, 658] on link "3" at bounding box center [1375, 657] width 37 height 32
select select
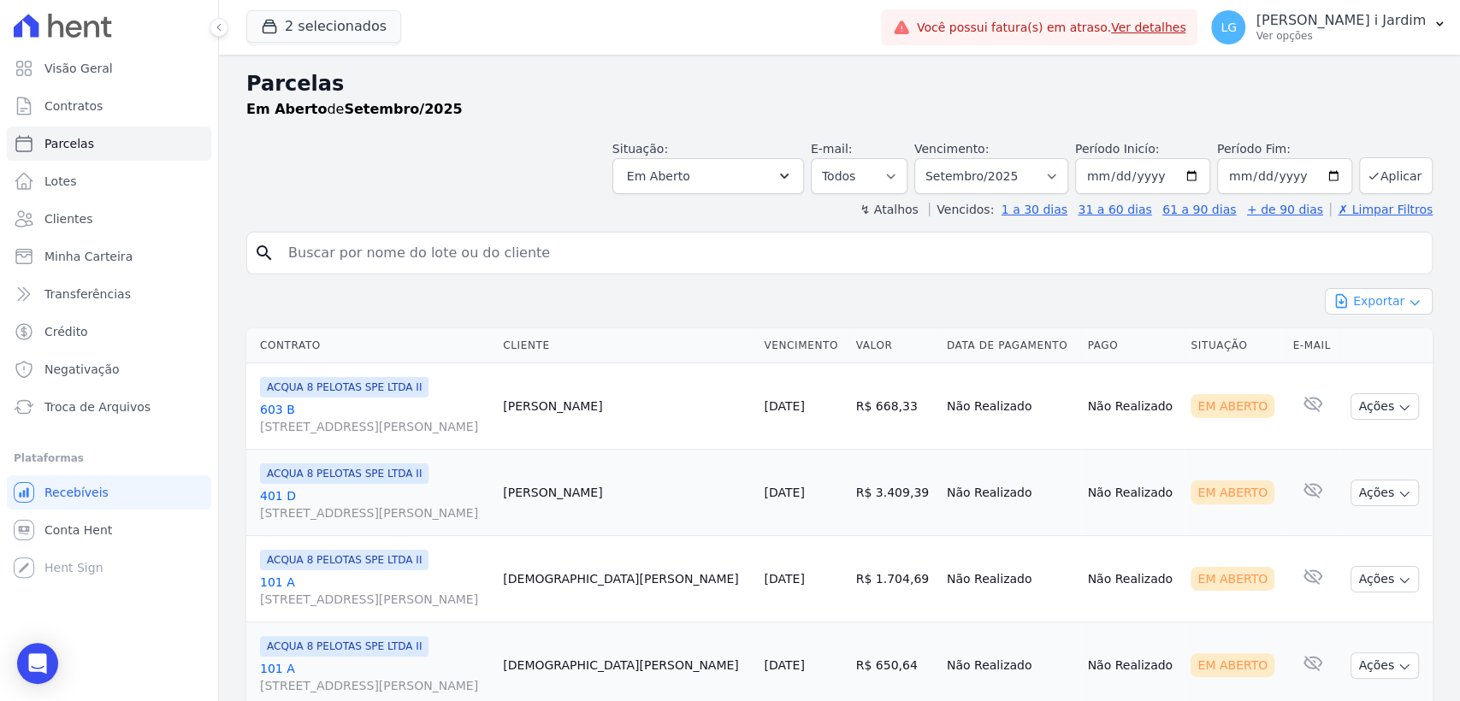
click at [1407, 299] on icon "button" at bounding box center [1414, 303] width 14 height 14
click at [1352, 369] on span "Exportar CSV" at bounding box center [1376, 371] width 91 height 17
click at [116, 304] on link "Transferências" at bounding box center [109, 294] width 204 height 34
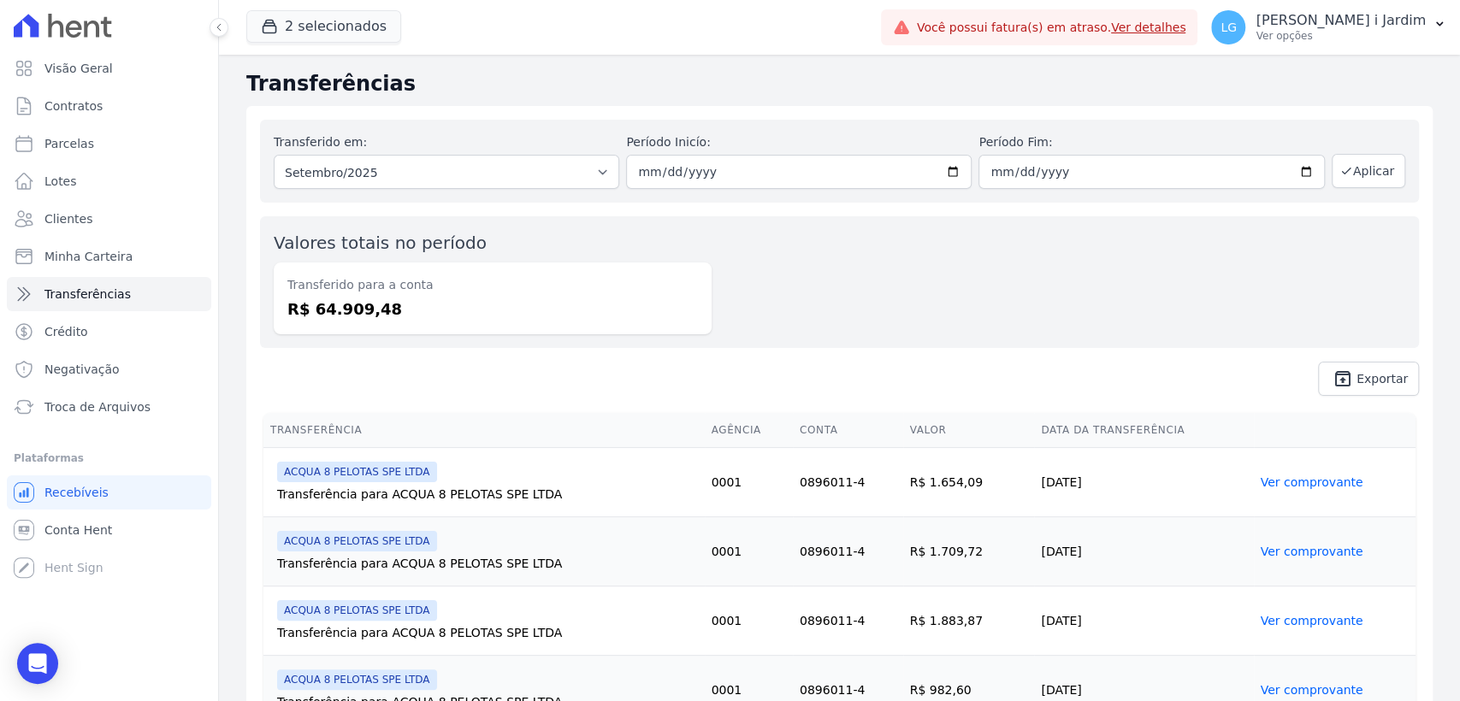
click at [345, 310] on dd "R$ 64.909,48" at bounding box center [492, 309] width 410 height 23
copy dd "64.909,48"
click at [357, 30] on button "2 selecionados" at bounding box center [323, 26] width 155 height 32
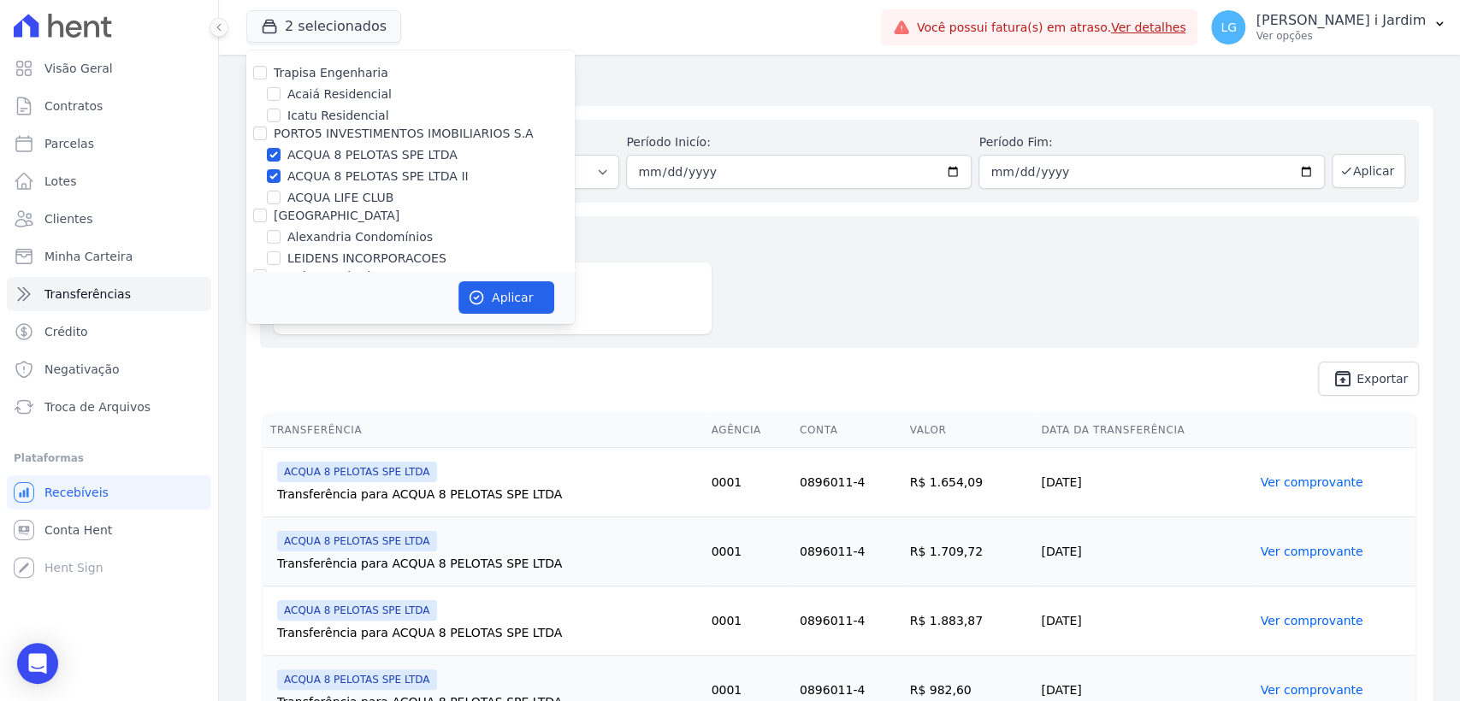
click at [322, 150] on label "ACQUA 8 PELOTAS SPE LTDA" at bounding box center [372, 155] width 170 height 18
click at [280, 150] on input "ACQUA 8 PELOTAS SPE LTDA" at bounding box center [274, 155] width 14 height 14
checkbox input "false"
click at [316, 176] on label "ACQUA 8 PELOTAS SPE LTDA II" at bounding box center [377, 177] width 181 height 18
click at [280, 176] on input "ACQUA 8 PELOTAS SPE LTDA II" at bounding box center [274, 176] width 14 height 14
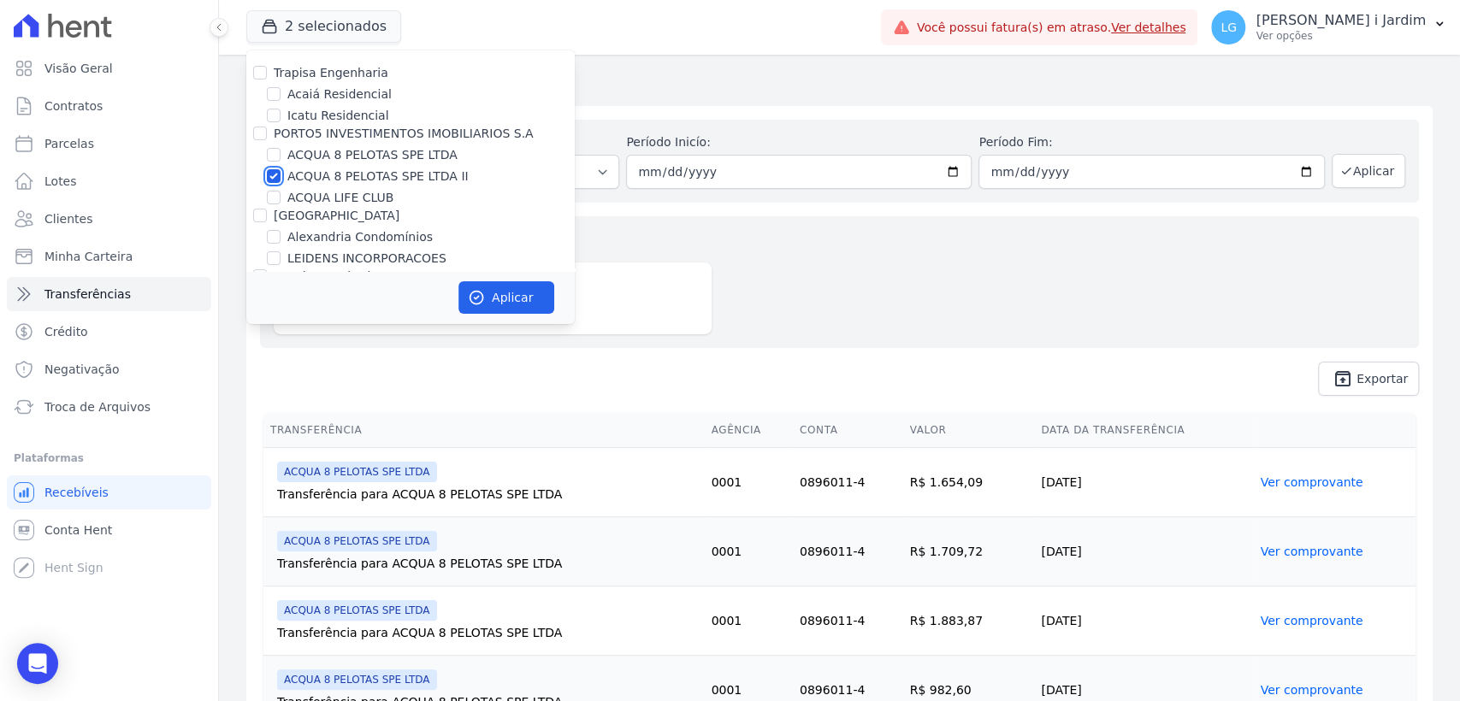
checkbox input "false"
click at [314, 199] on label "ACQUA LIFE CLUB" at bounding box center [340, 198] width 106 height 18
click at [280, 199] on input "ACQUA LIFE CLUB" at bounding box center [274, 198] width 14 height 14
checkbox input "true"
click at [527, 302] on button "Aplicar" at bounding box center [506, 297] width 96 height 32
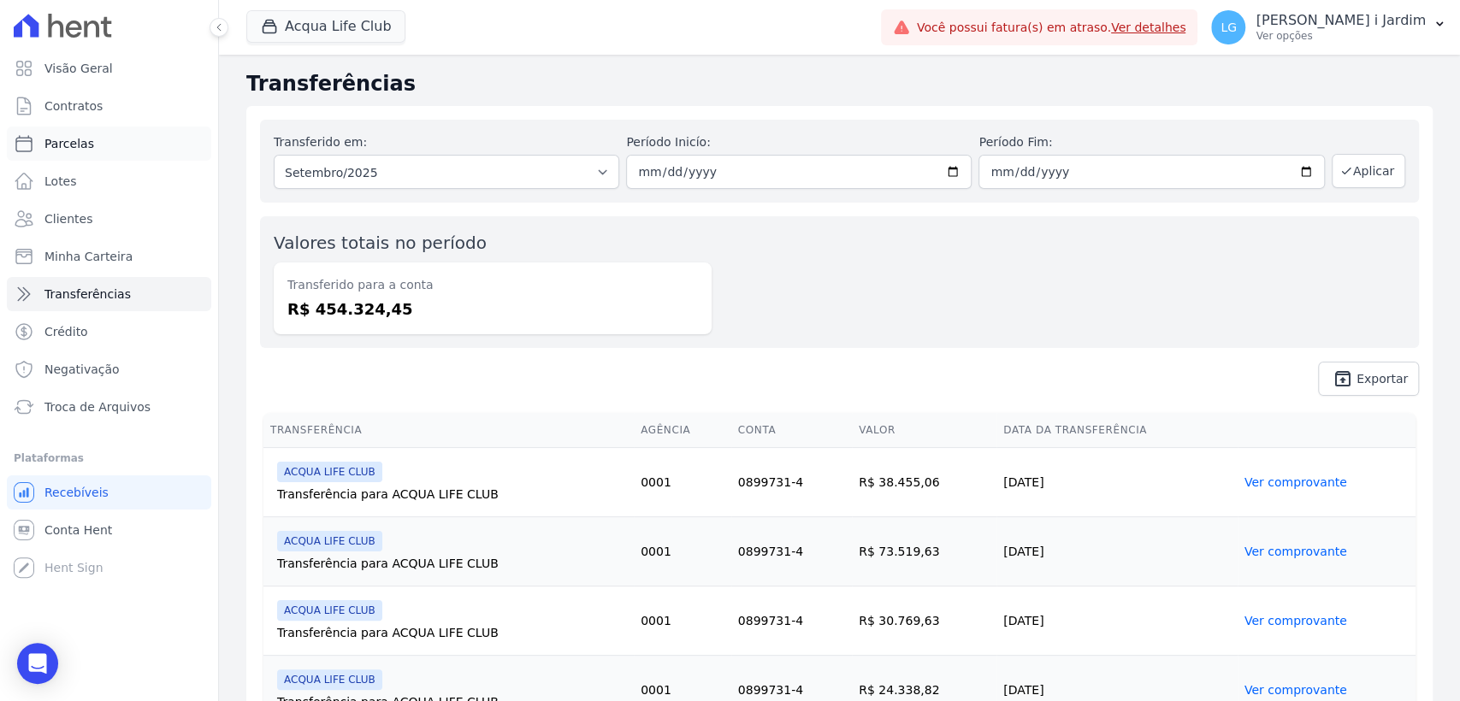
click at [77, 135] on span "Parcelas" at bounding box center [69, 143] width 50 height 17
select select
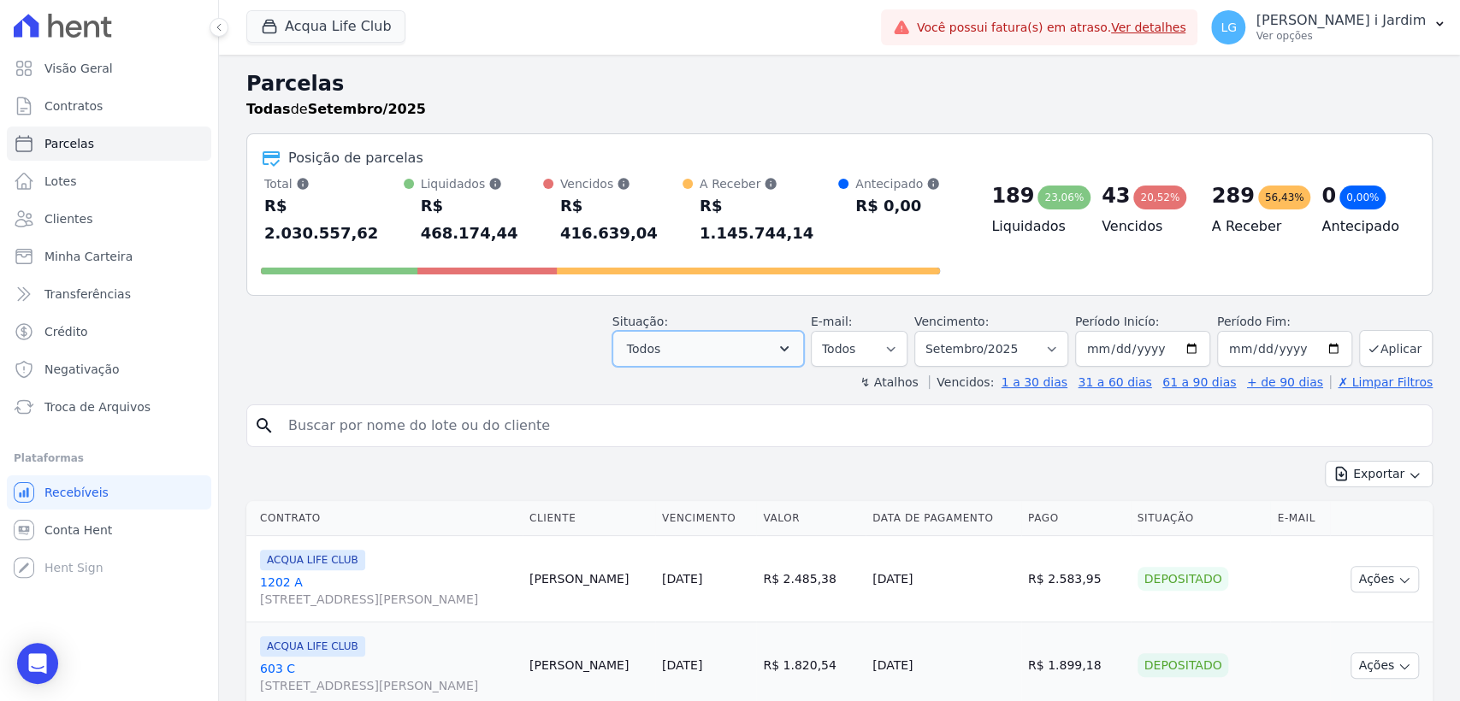
click at [711, 331] on button "Todos" at bounding box center [708, 349] width 192 height 36
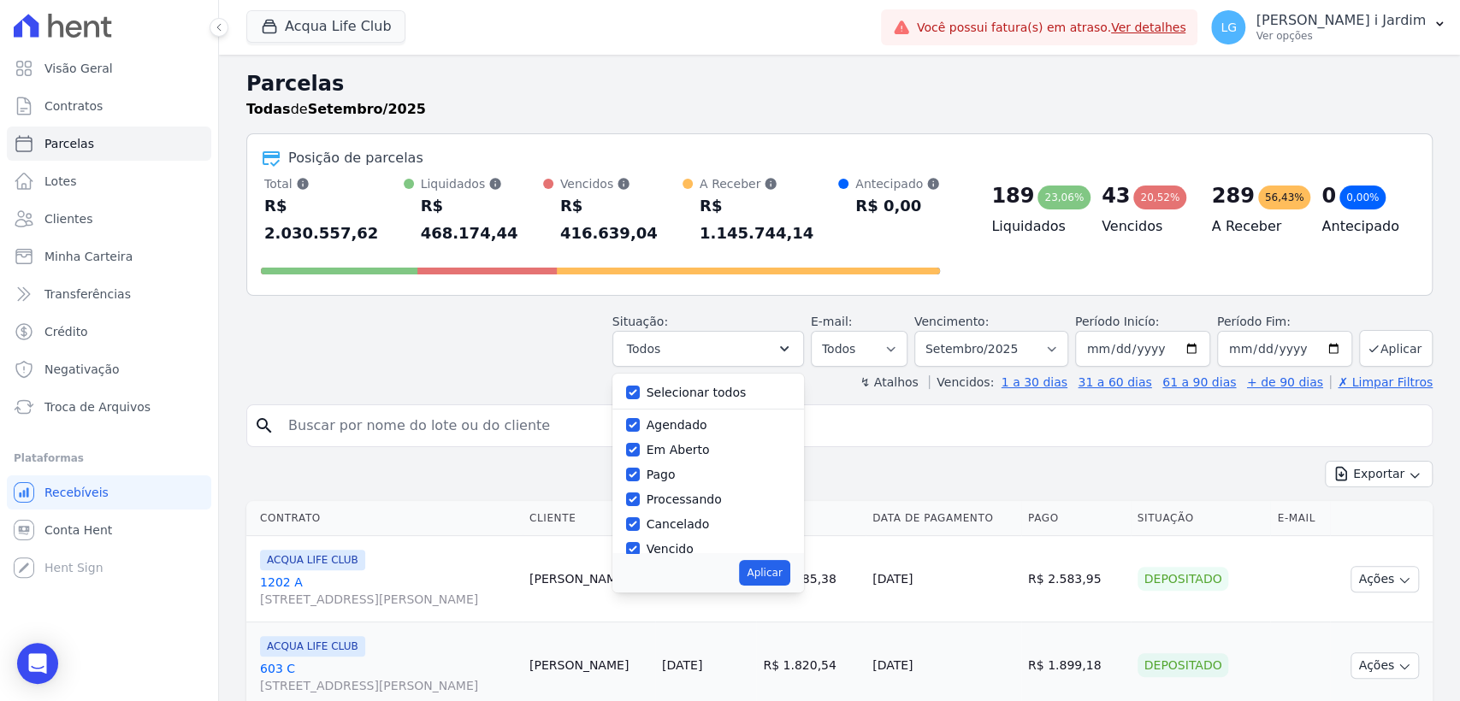
click at [687, 386] on label "Selecionar todos" at bounding box center [696, 393] width 100 height 14
click at [640, 386] on input "Selecionar todos" at bounding box center [633, 393] width 14 height 14
checkbox input "false"
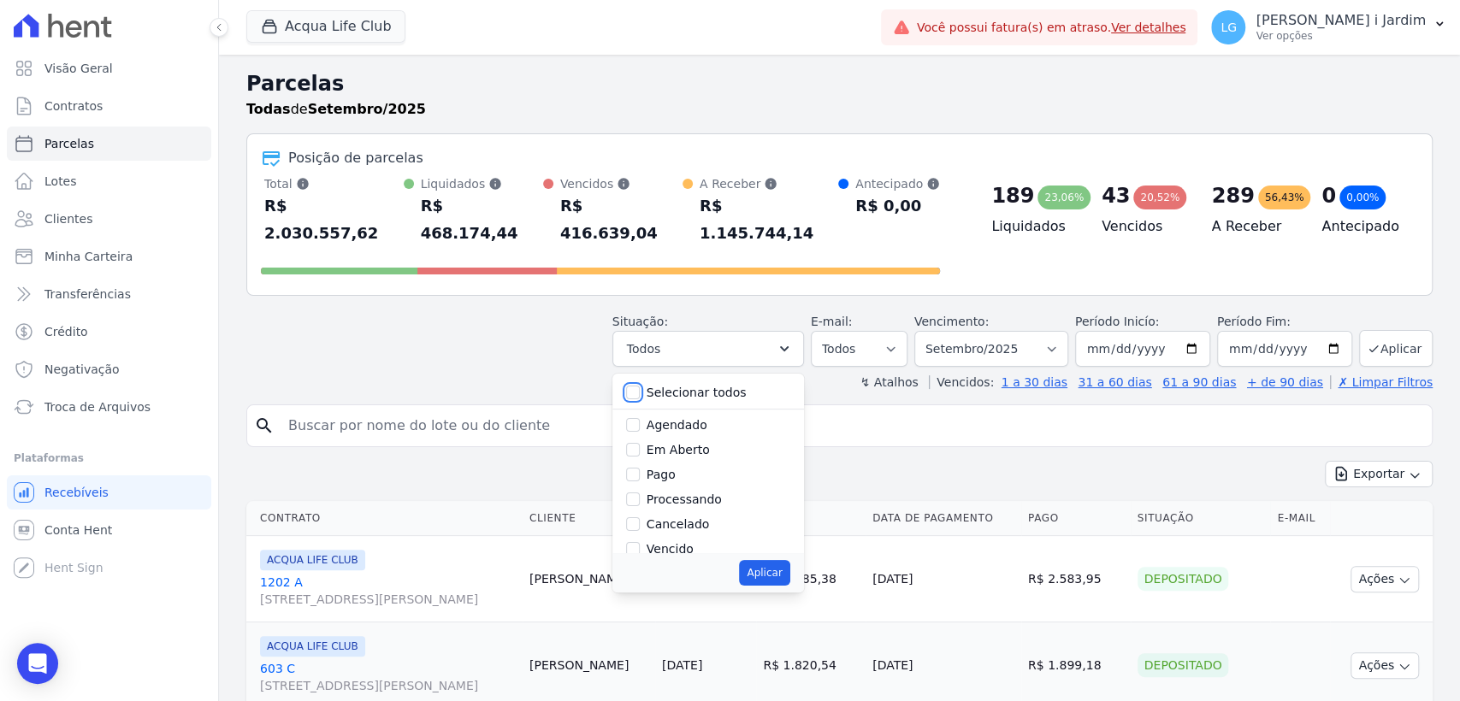
checkbox input "false"
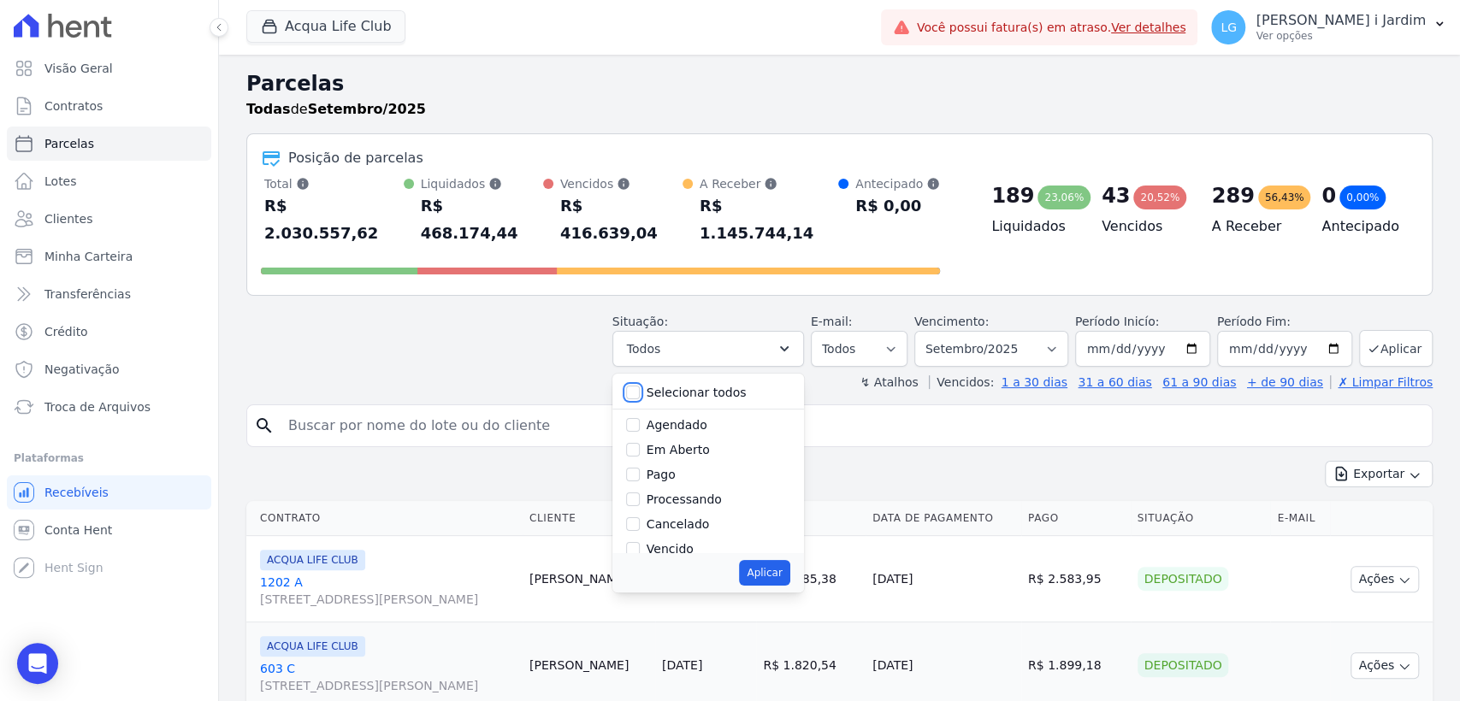
checkbox input "false"
click at [689, 525] on label "Pago por fora" at bounding box center [686, 532] width 80 height 14
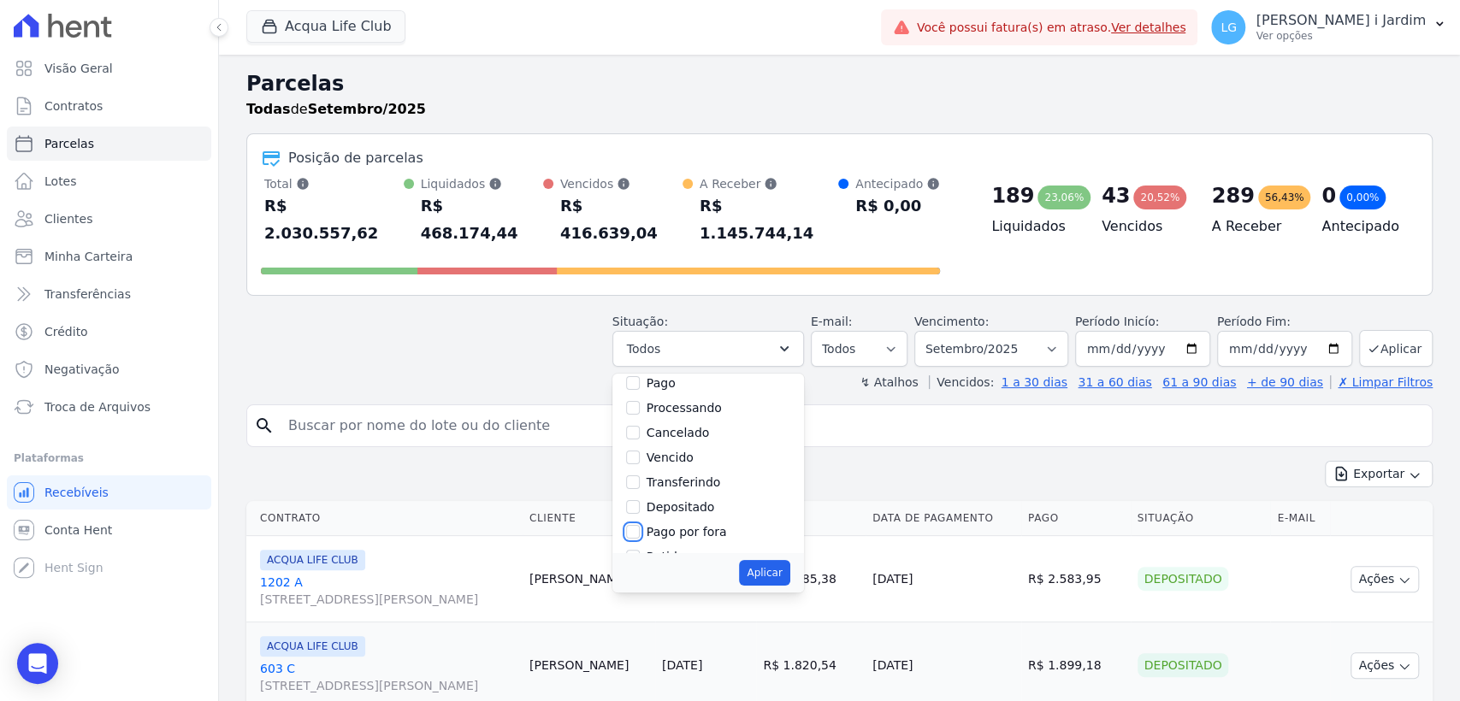
click at [640, 525] on input "Pago por fora" at bounding box center [633, 532] width 14 height 14
checkbox input "true"
click at [789, 560] on button "Aplicar" at bounding box center [764, 573] width 50 height 26
select select "paid_externally"
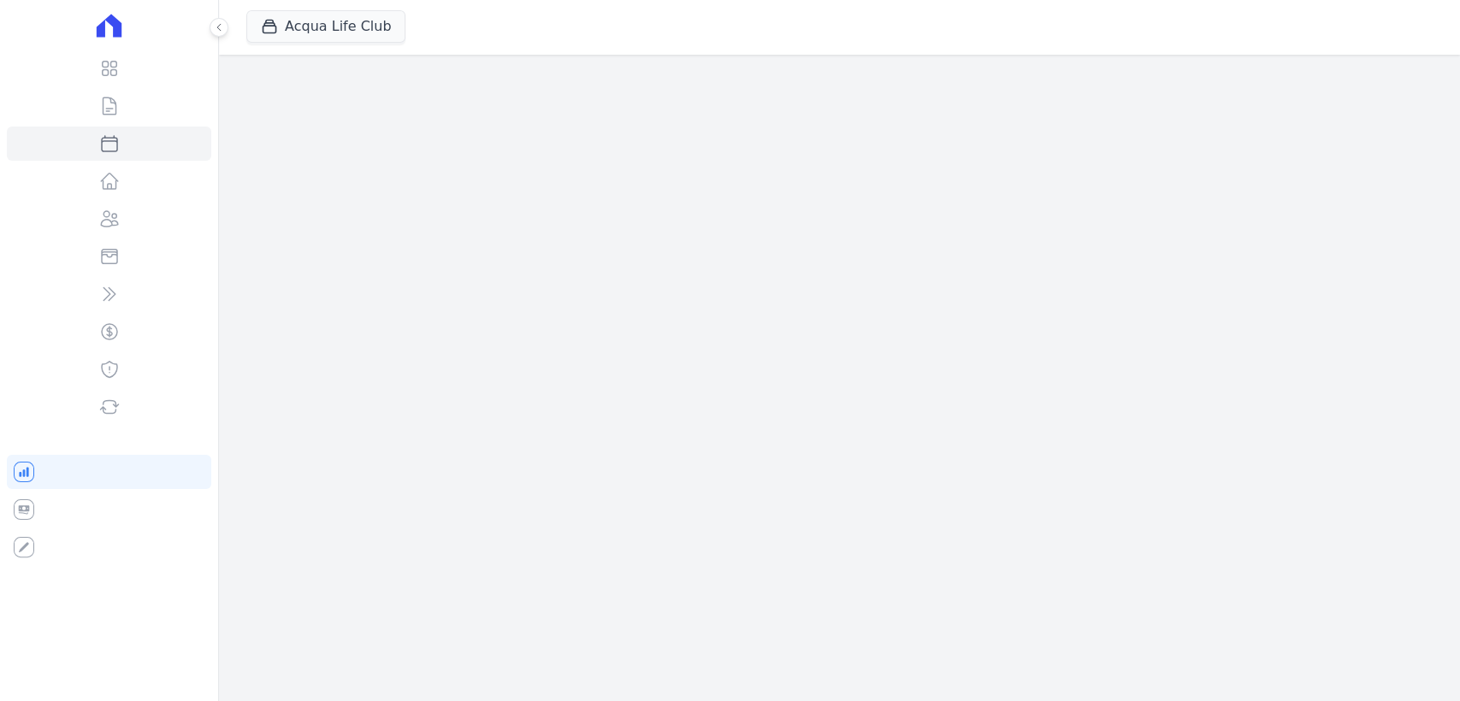
select select
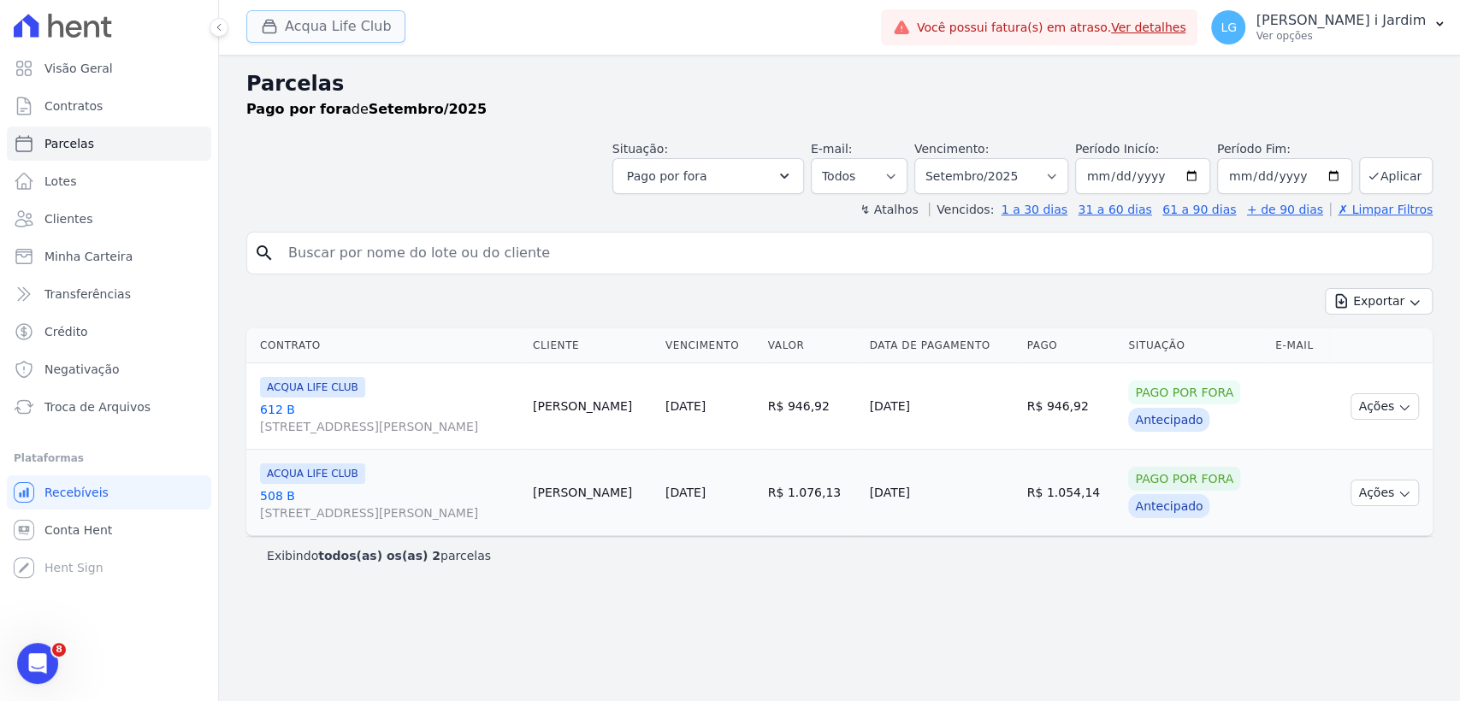
click at [356, 23] on button "Acqua Life Club" at bounding box center [325, 26] width 159 height 32
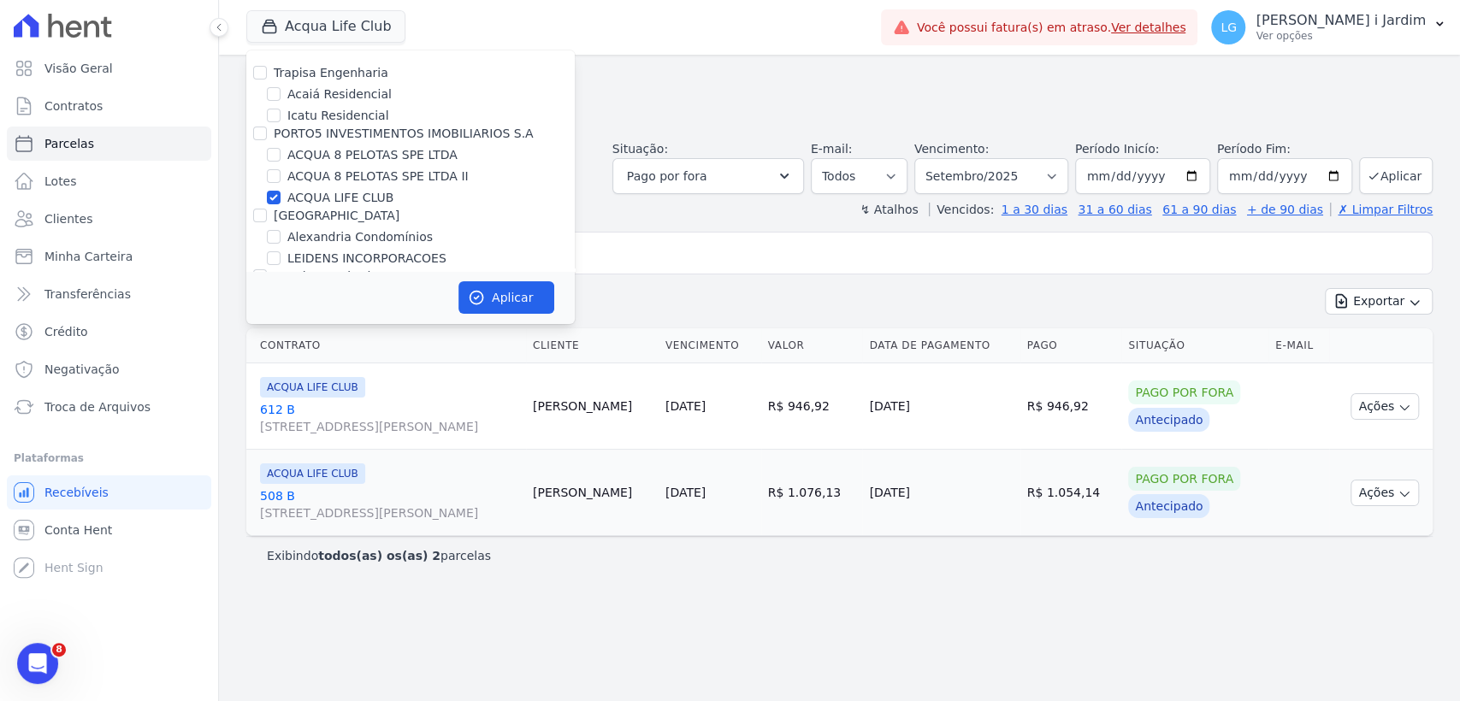
click at [328, 194] on label "ACQUA LIFE CLUB" at bounding box center [340, 198] width 106 height 18
click at [280, 194] on input "ACQUA LIFE CLUB" at bounding box center [274, 198] width 14 height 14
checkbox input "false"
click at [328, 168] on label "ACQUA 8 PELOTAS SPE LTDA II" at bounding box center [377, 177] width 181 height 18
click at [280, 169] on input "ACQUA 8 PELOTAS SPE LTDA II" at bounding box center [274, 176] width 14 height 14
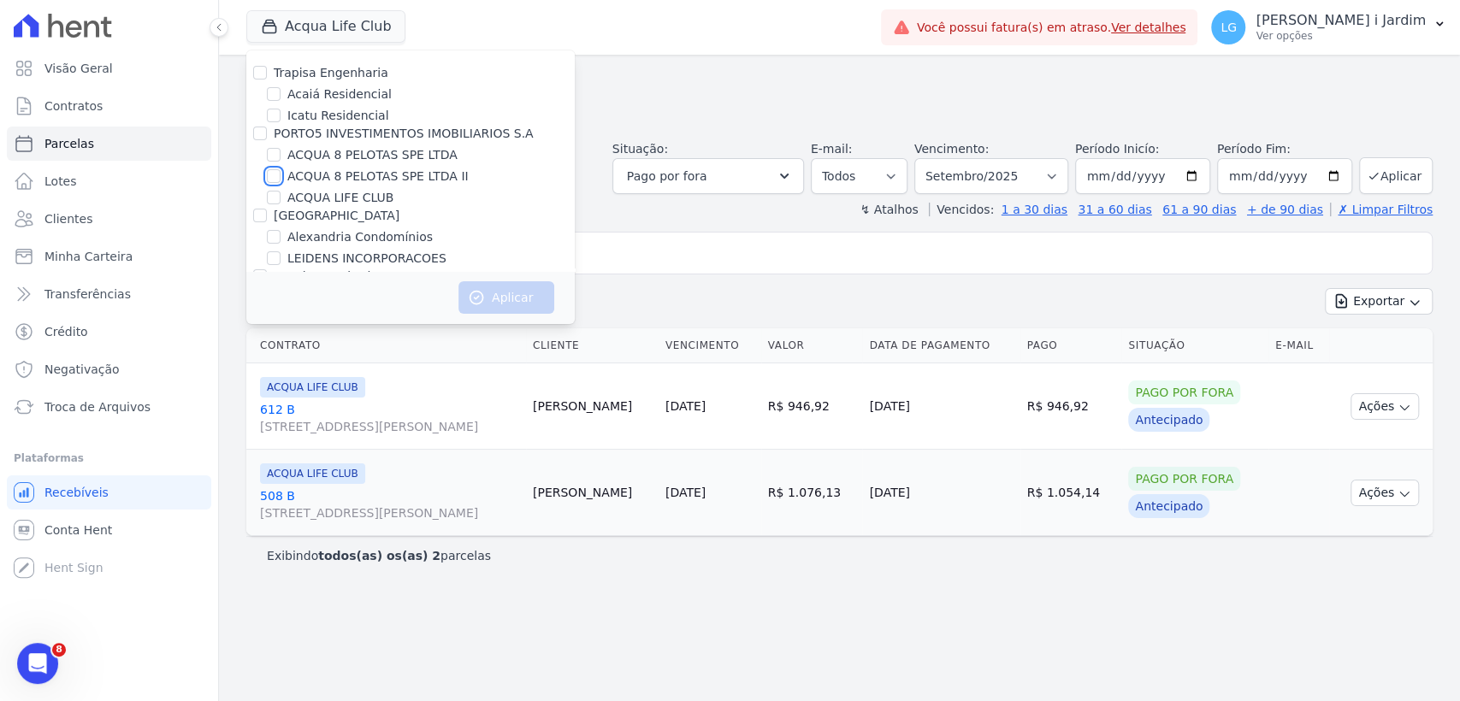
checkbox input "true"
click at [327, 156] on label "ACQUA 8 PELOTAS SPE LTDA" at bounding box center [372, 155] width 170 height 18
click at [280, 156] on input "ACQUA 8 PELOTAS SPE LTDA" at bounding box center [274, 155] width 14 height 14
checkbox input "true"
click at [490, 297] on button "Aplicar" at bounding box center [506, 297] width 96 height 32
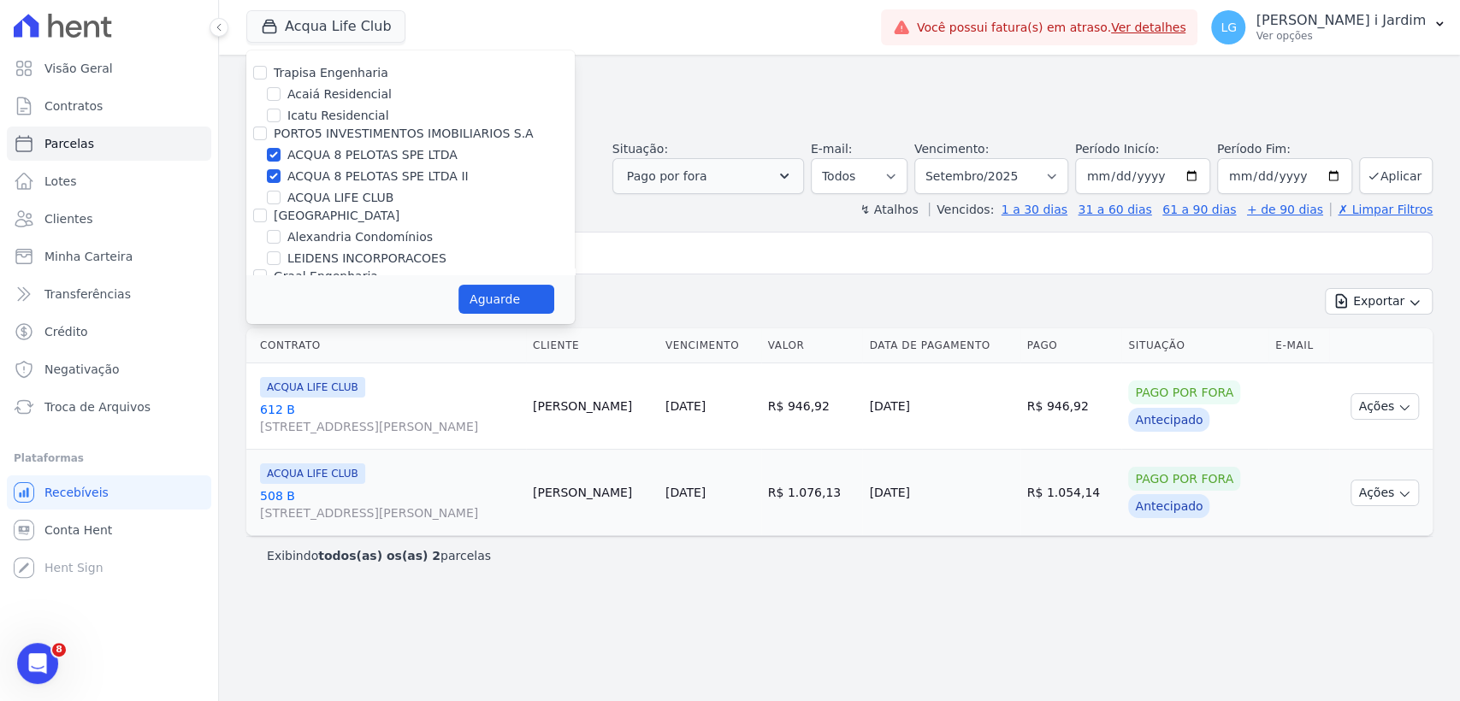
select select
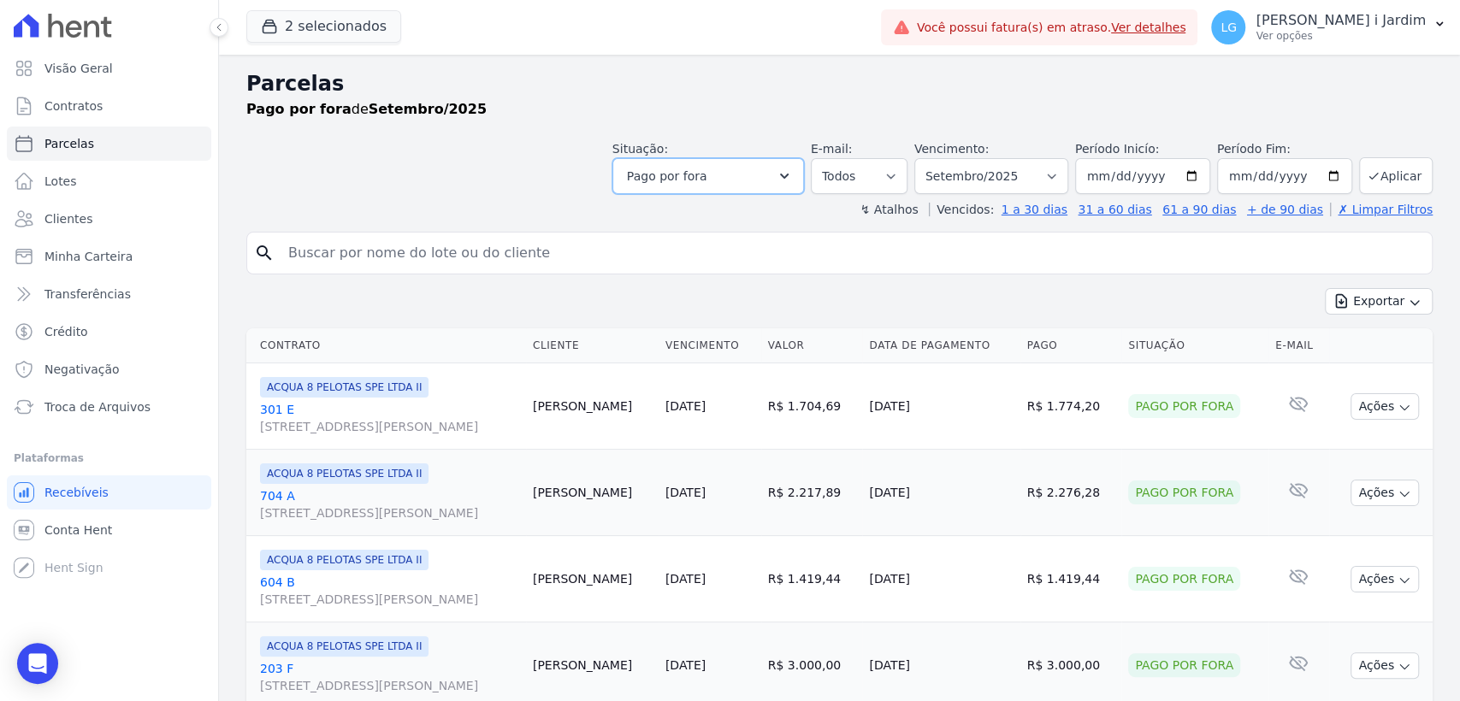
click at [707, 182] on span "Pago por fora" at bounding box center [667, 176] width 80 height 21
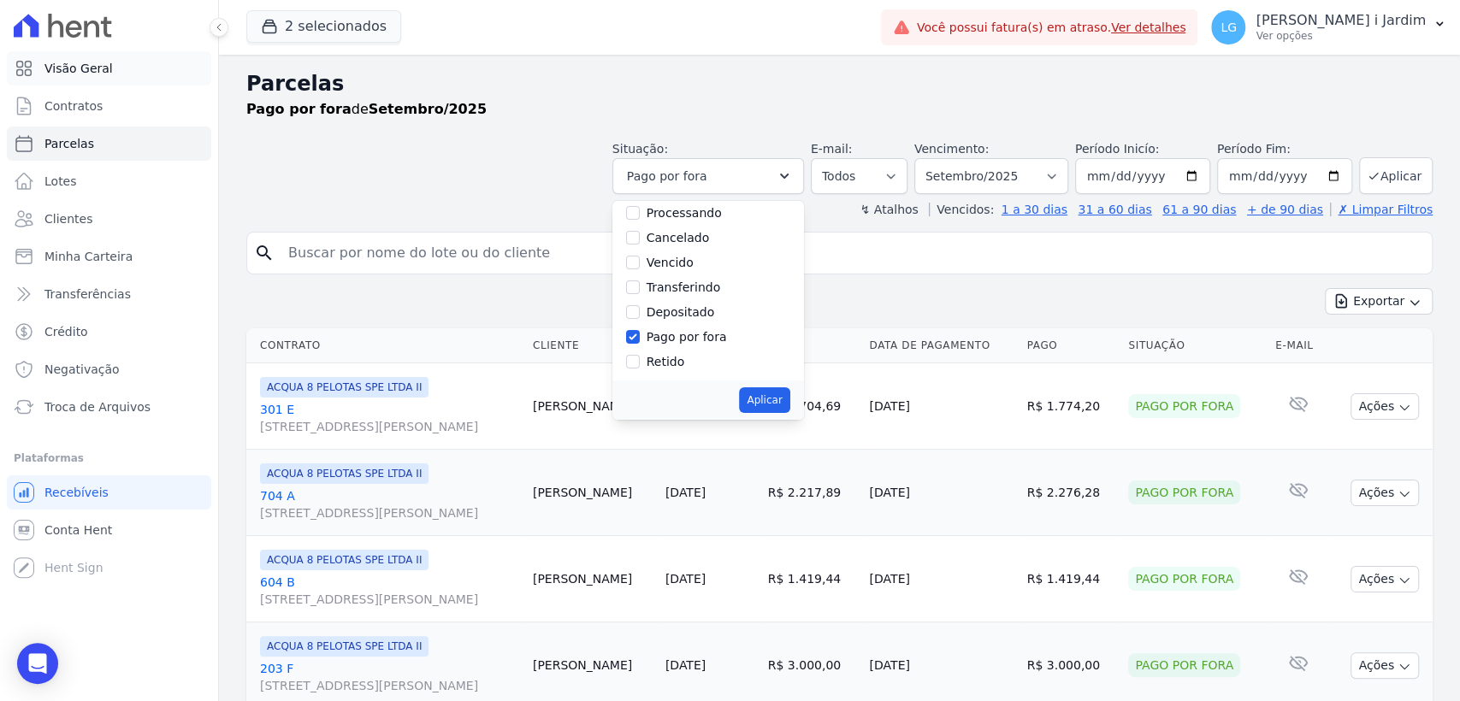
click at [109, 60] on link "Visão Geral" at bounding box center [109, 68] width 204 height 34
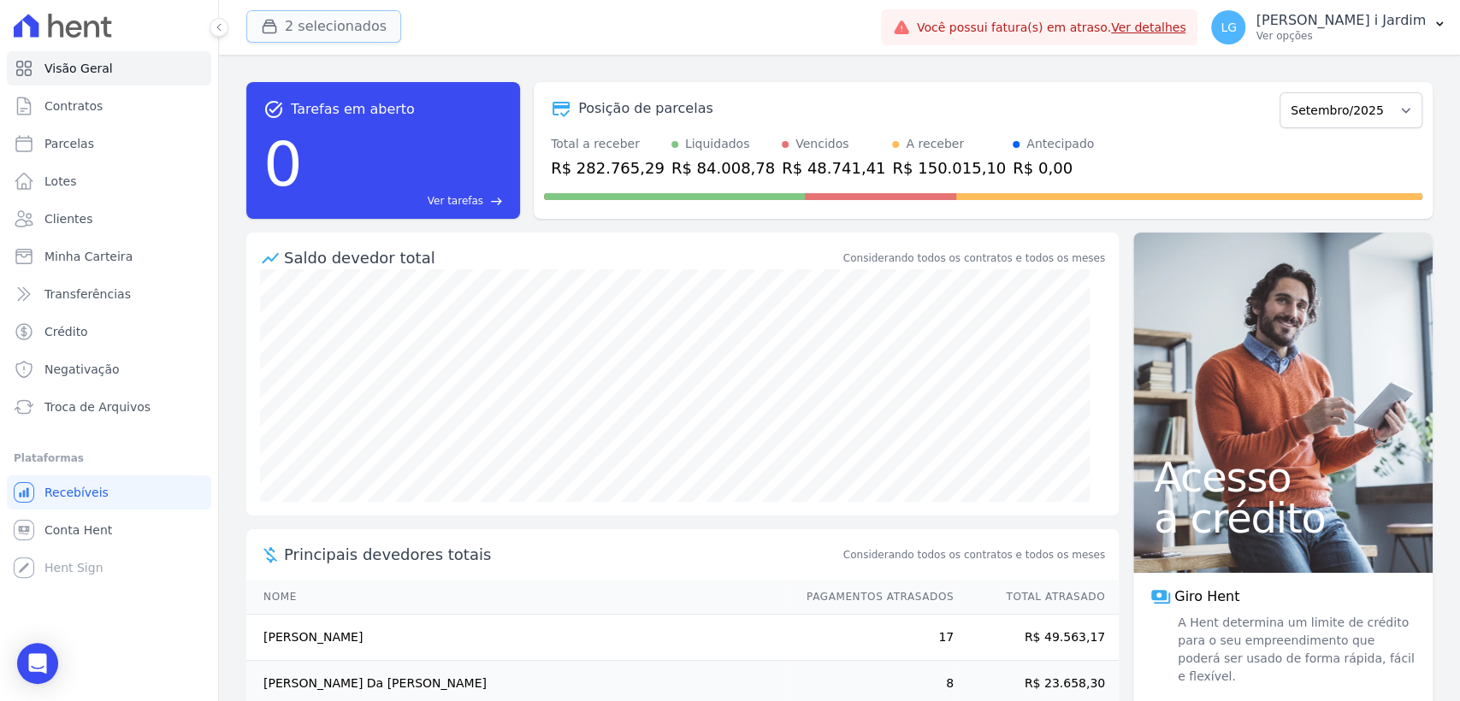
click at [320, 21] on button "2 selecionados" at bounding box center [323, 26] width 155 height 32
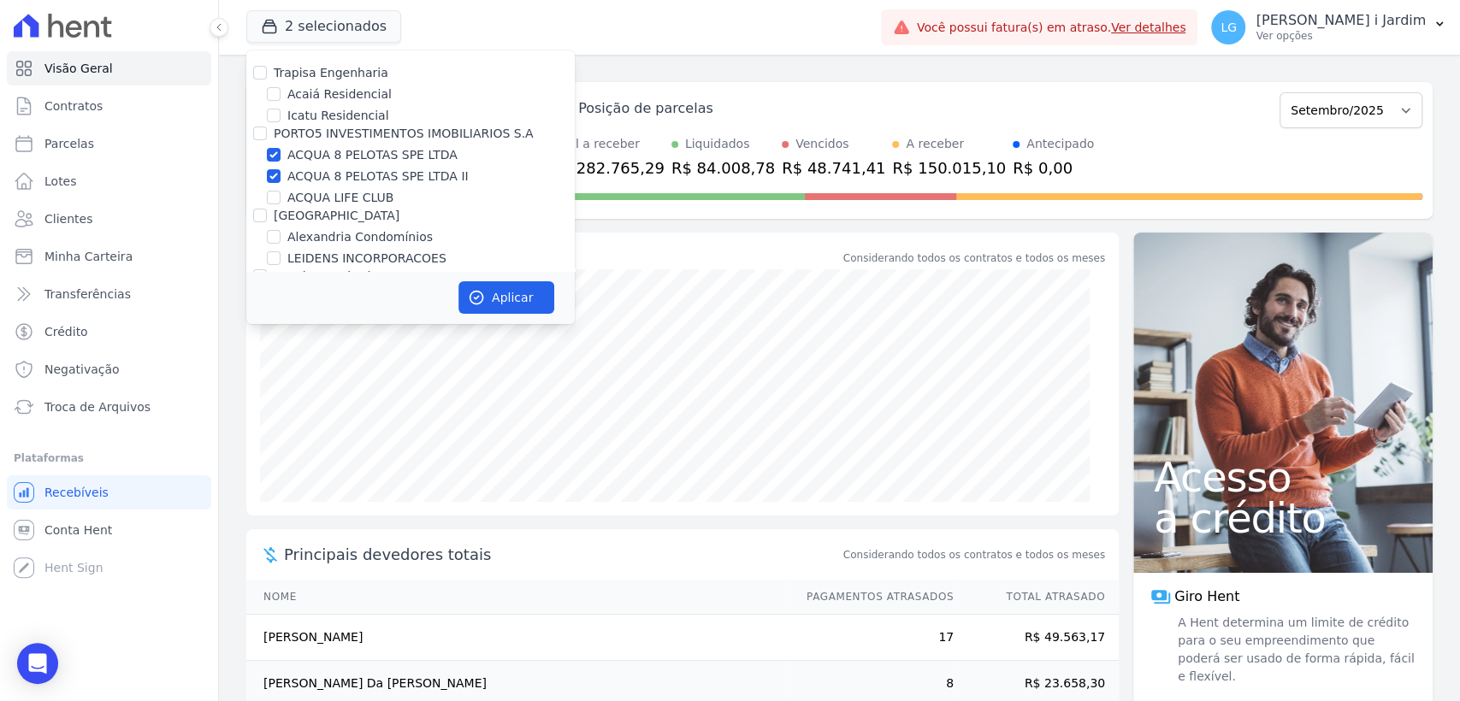
click at [346, 155] on label "ACQUA 8 PELOTAS SPE LTDA" at bounding box center [372, 155] width 170 height 18
click at [280, 155] on input "ACQUA 8 PELOTAS SPE LTDA" at bounding box center [274, 155] width 14 height 14
checkbox input "false"
click at [339, 176] on label "ACQUA 8 PELOTAS SPE LTDA II" at bounding box center [377, 177] width 181 height 18
click at [280, 176] on input "ACQUA 8 PELOTAS SPE LTDA II" at bounding box center [274, 176] width 14 height 14
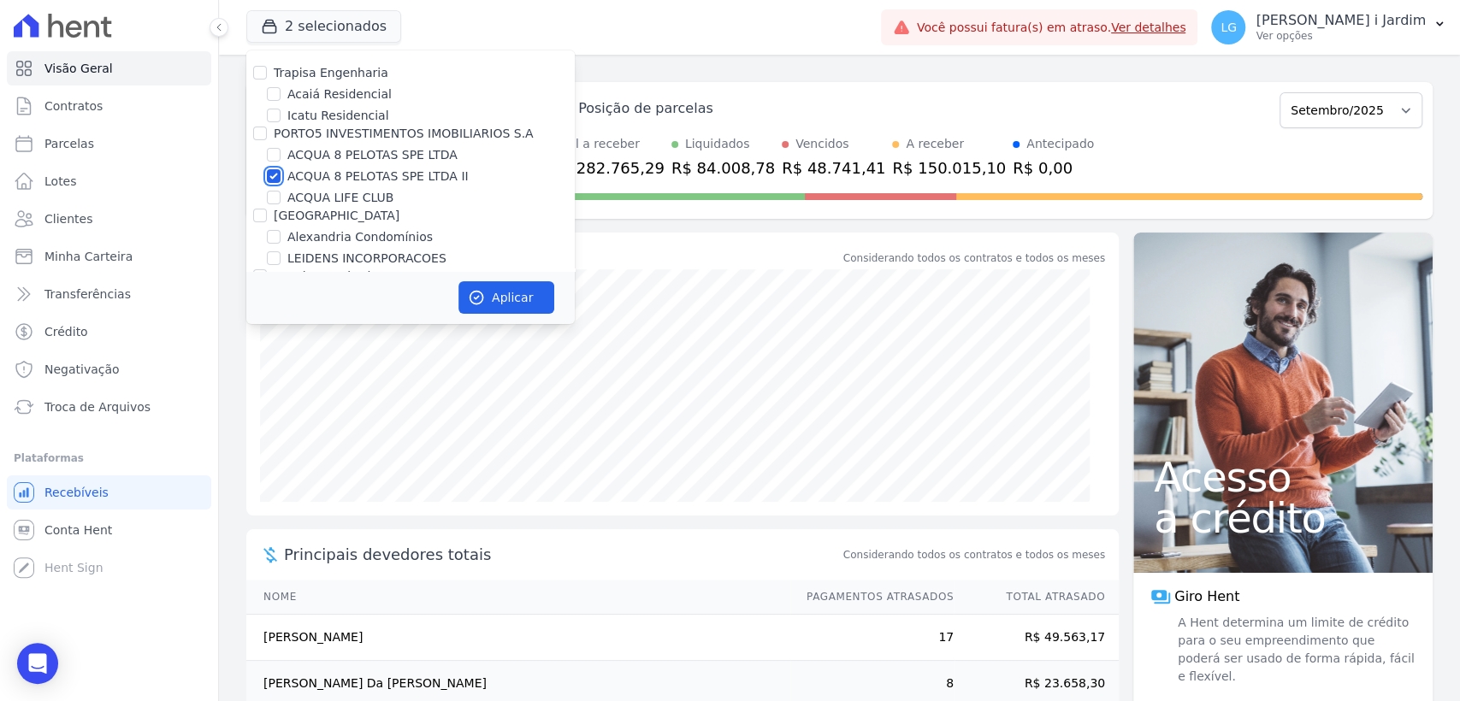
checkbox input "false"
click at [320, 209] on label "[GEOGRAPHIC_DATA]" at bounding box center [337, 216] width 126 height 14
click at [267, 209] on input "[GEOGRAPHIC_DATA]" at bounding box center [260, 216] width 14 height 14
checkbox input "true"
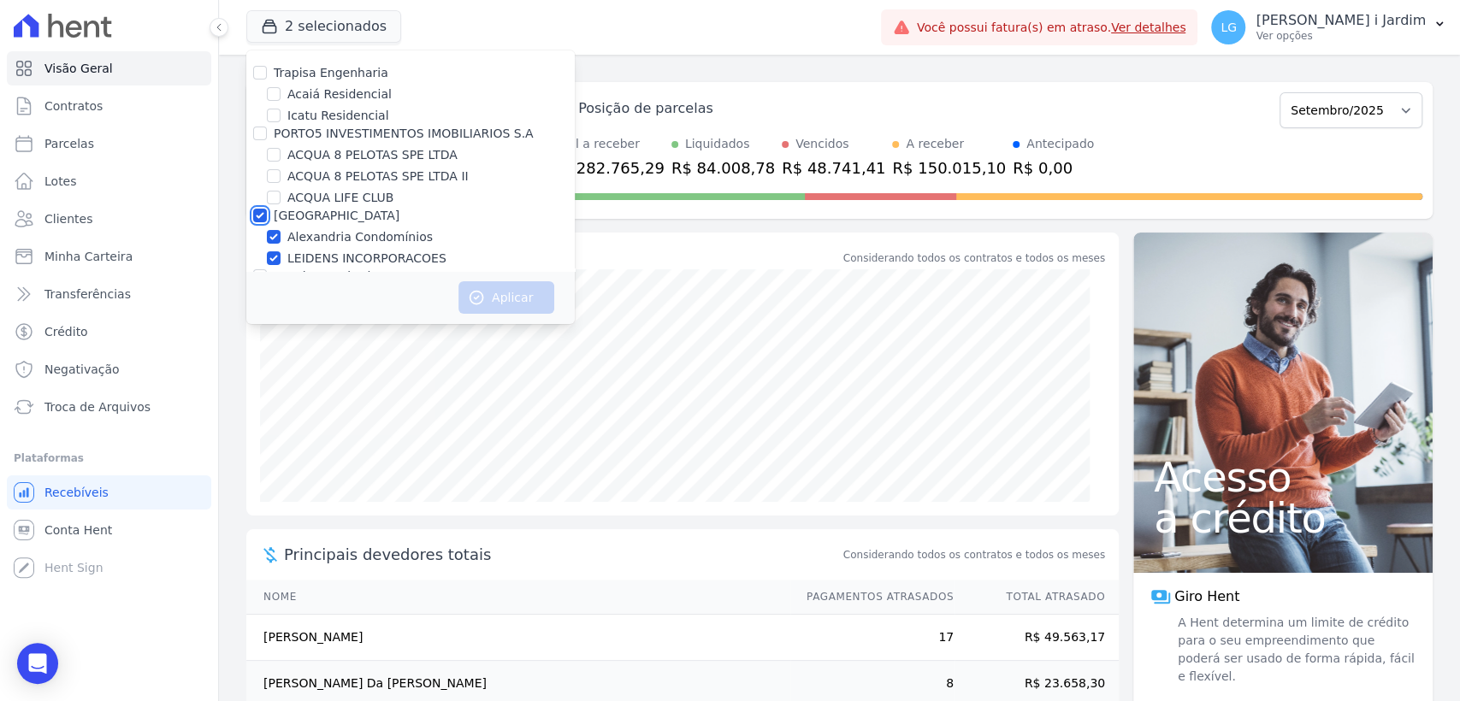
checkbox input "true"
click at [310, 219] on label "[GEOGRAPHIC_DATA]" at bounding box center [337, 216] width 126 height 14
click at [267, 219] on input "[GEOGRAPHIC_DATA]" at bounding box center [260, 216] width 14 height 14
checkbox input "false"
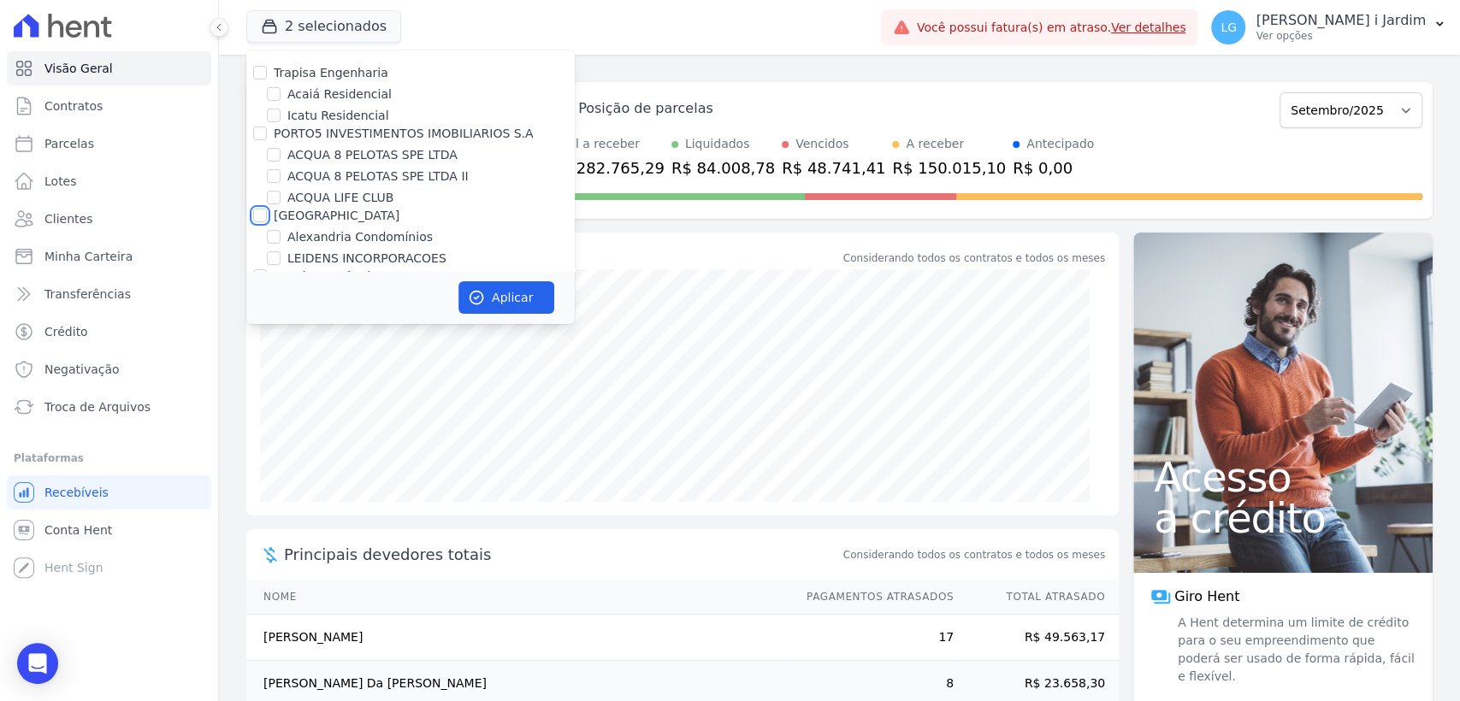
checkbox input "false"
click at [312, 200] on label "ACQUA LIFE CLUB" at bounding box center [340, 198] width 106 height 18
click at [280, 200] on input "ACQUA LIFE CLUB" at bounding box center [274, 198] width 14 height 14
checkbox input "true"
click at [496, 291] on button "Aplicar" at bounding box center [506, 297] width 96 height 32
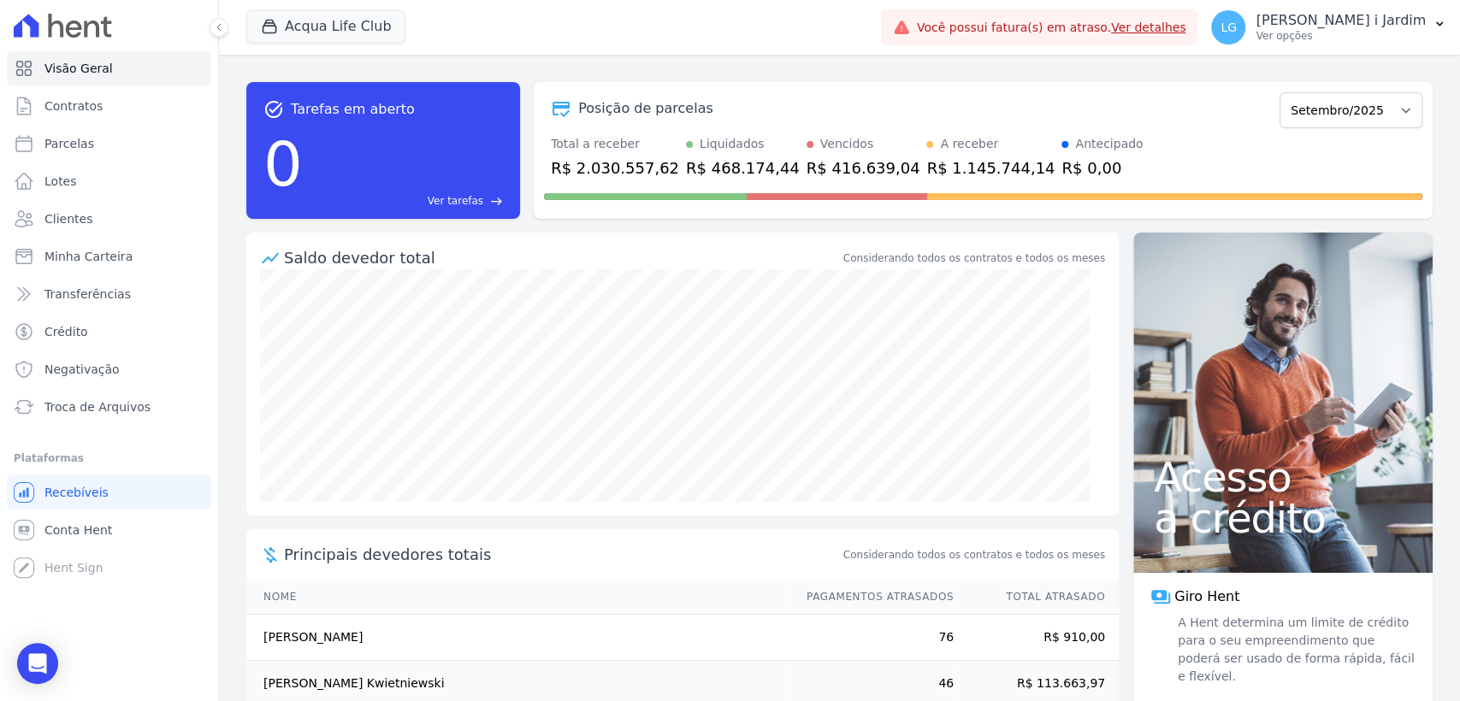
click at [806, 162] on div "R$ 416.639,04" at bounding box center [863, 167] width 114 height 23
click at [804, 102] on div "Posição de parcelas" at bounding box center [908, 108] width 729 height 21
click at [806, 161] on div "R$ 416.639,04" at bounding box center [863, 167] width 114 height 23
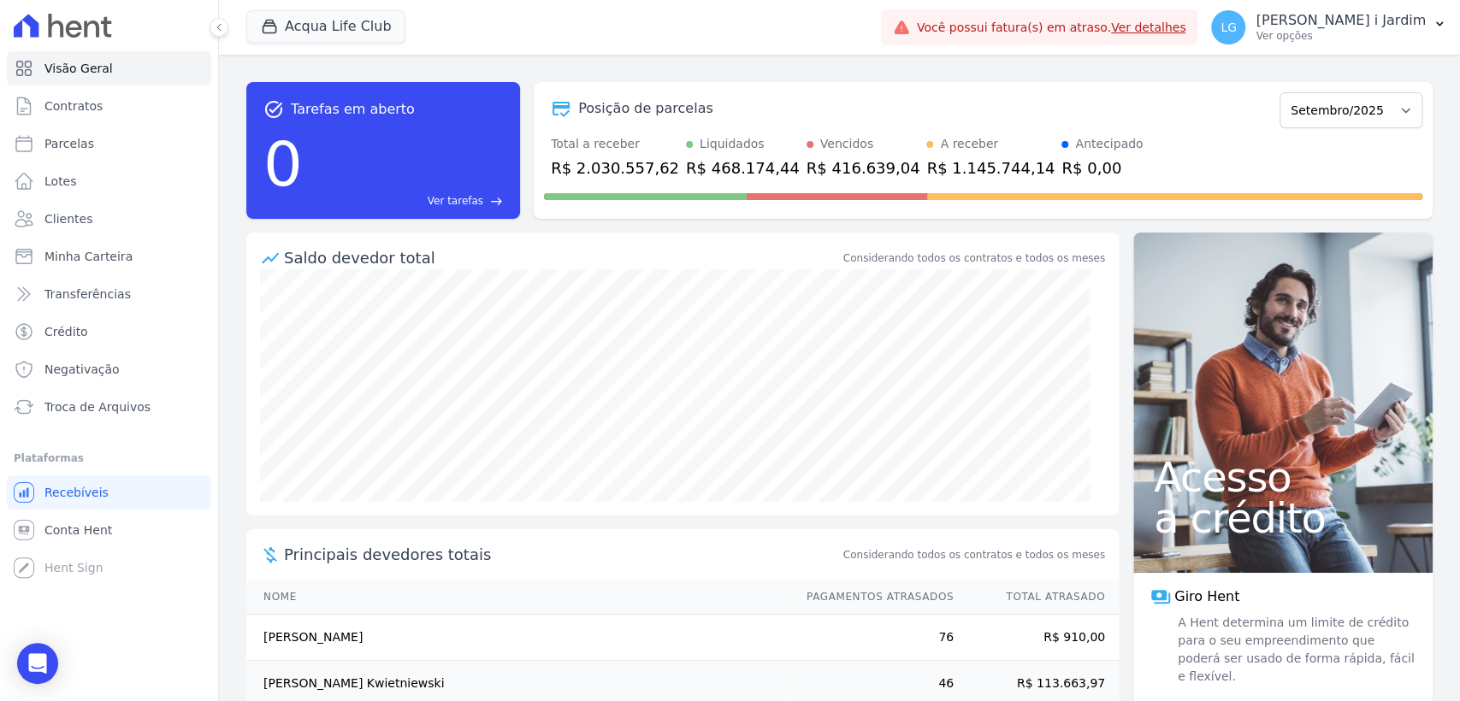
click at [816, 118] on div "Posição de parcelas Janeiro/2022 Fevereiro/2022 Março/2022 Abril/2022 Maio/2022…" at bounding box center [983, 108] width 878 height 39
click at [111, 145] on link "Parcelas" at bounding box center [109, 144] width 204 height 34
select select
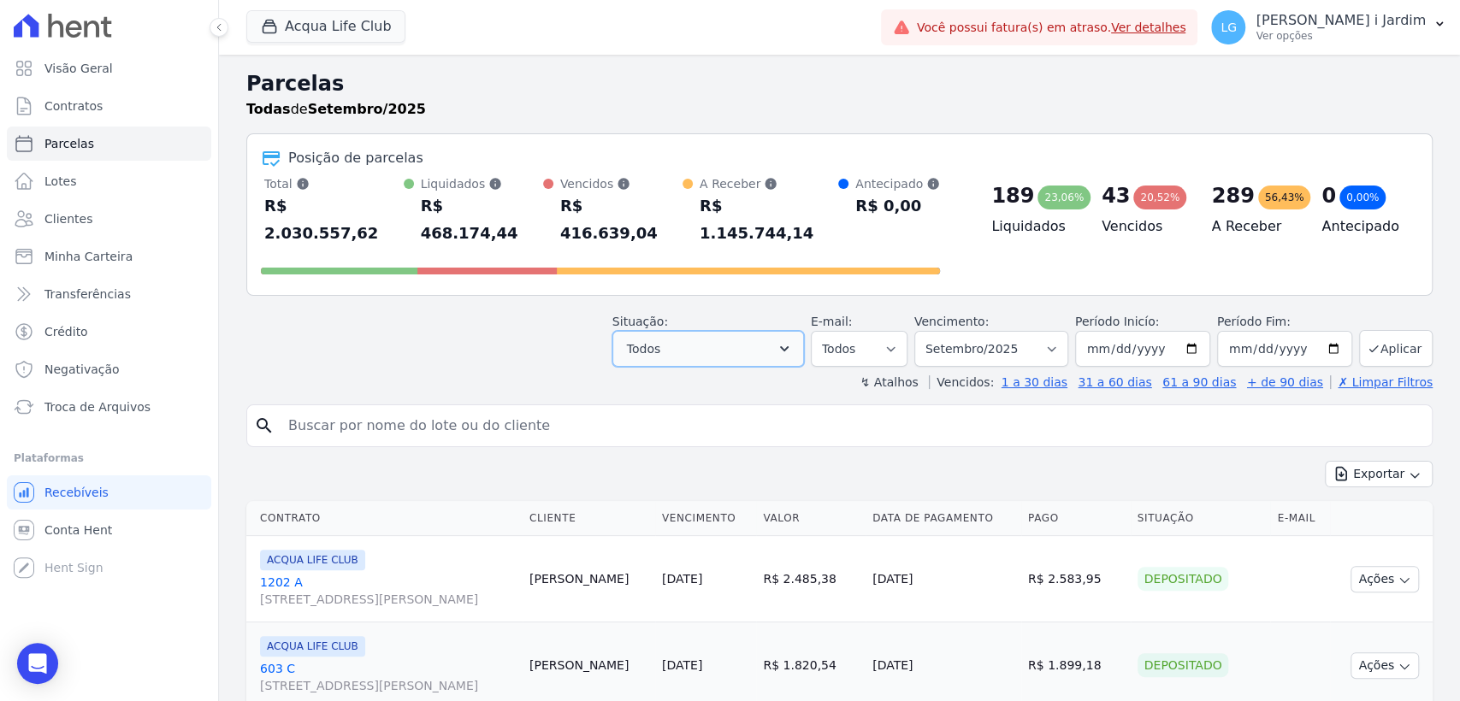
click at [773, 331] on button "Todos" at bounding box center [708, 349] width 192 height 36
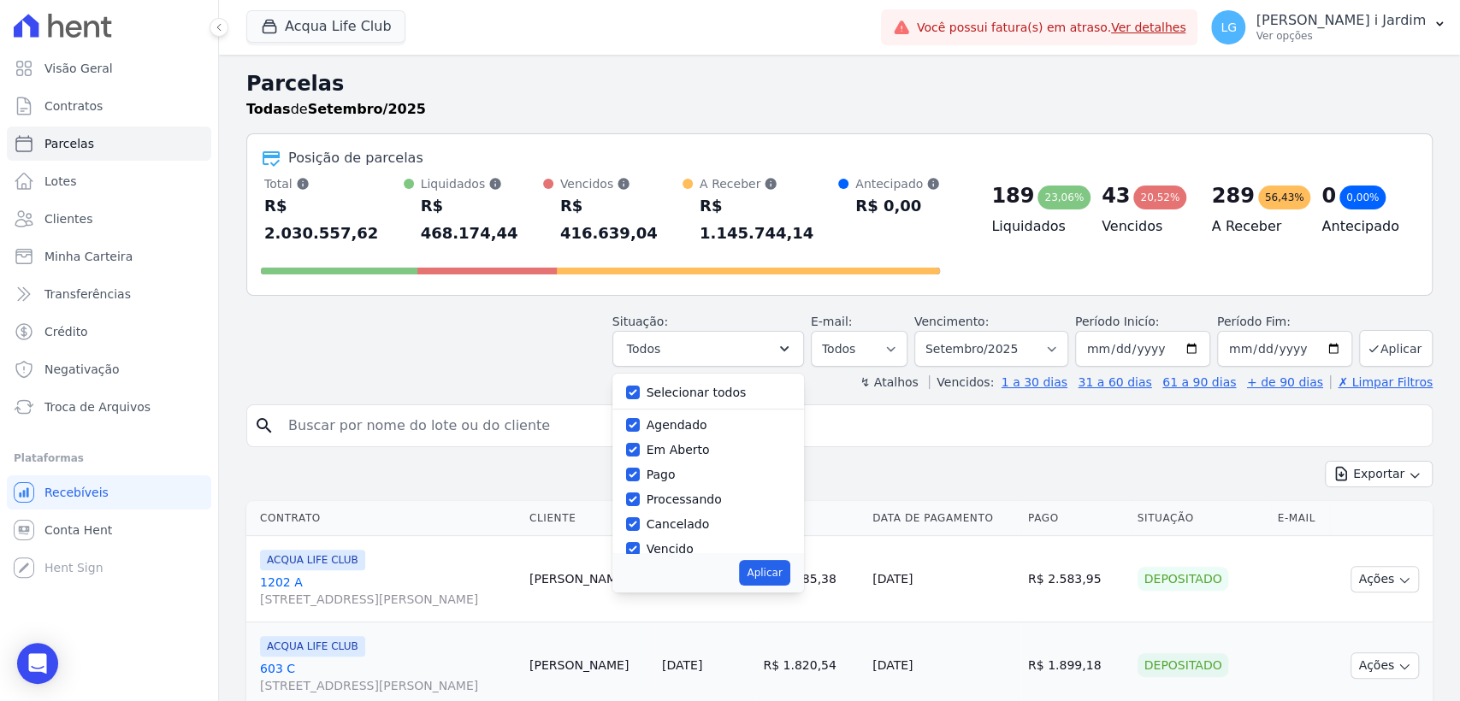
click at [701, 386] on label "Selecionar todos" at bounding box center [696, 393] width 100 height 14
click at [640, 386] on input "Selecionar todos" at bounding box center [633, 393] width 14 height 14
checkbox input "false"
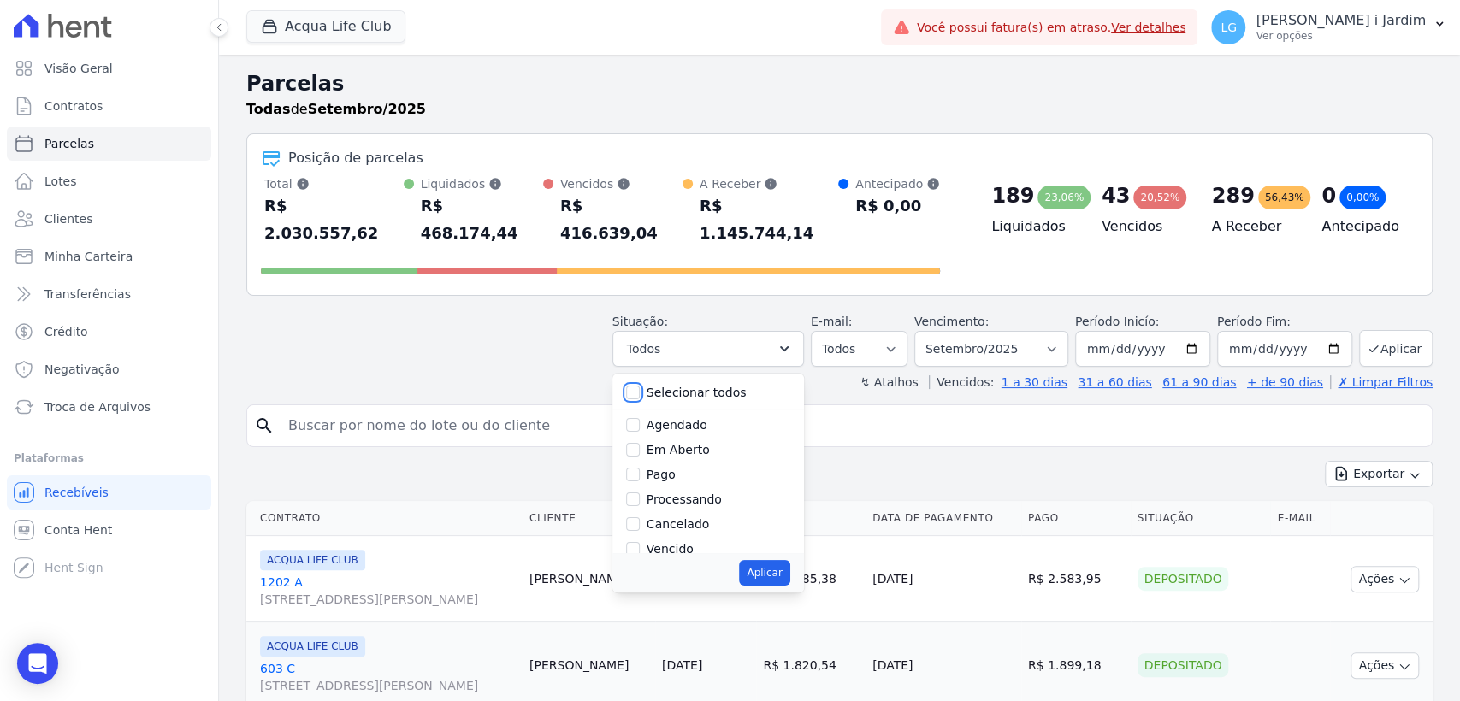
checkbox input "false"
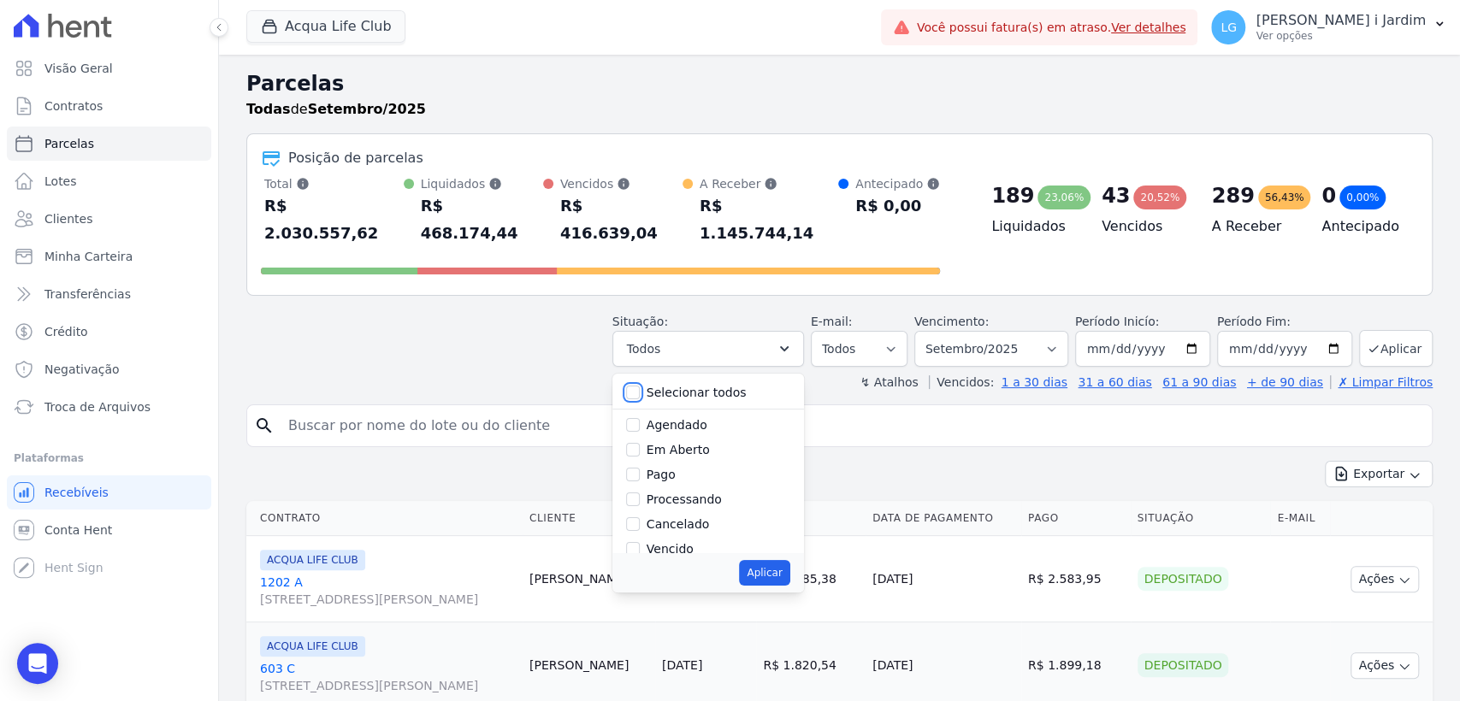
checkbox input "false"
click at [669, 438] on div "Em Aberto" at bounding box center [708, 450] width 164 height 25
click at [670, 443] on label "Em Aberto" at bounding box center [677, 450] width 63 height 14
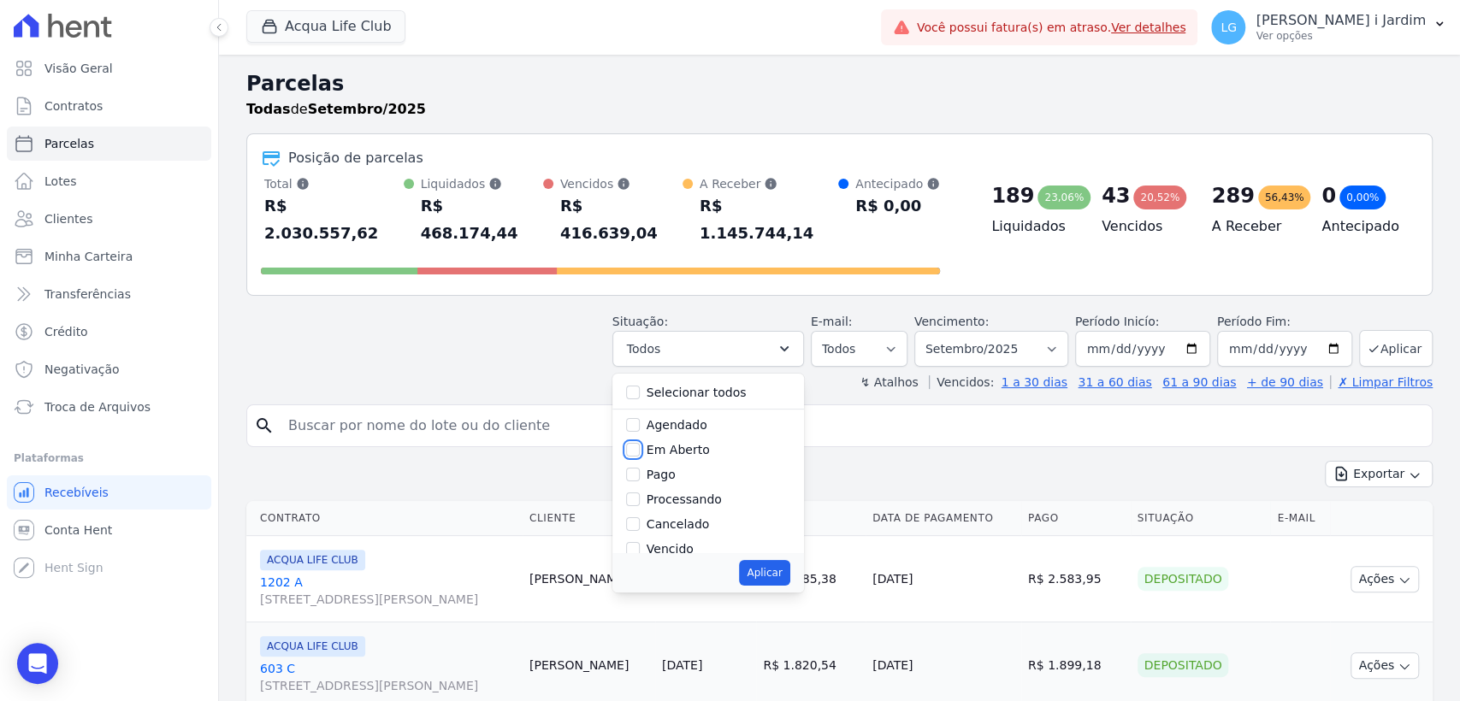
click at [640, 443] on input "Em Aberto" at bounding box center [633, 450] width 14 height 14
checkbox input "true"
click at [776, 560] on button "Aplicar" at bounding box center [764, 573] width 50 height 26
select select "pending"
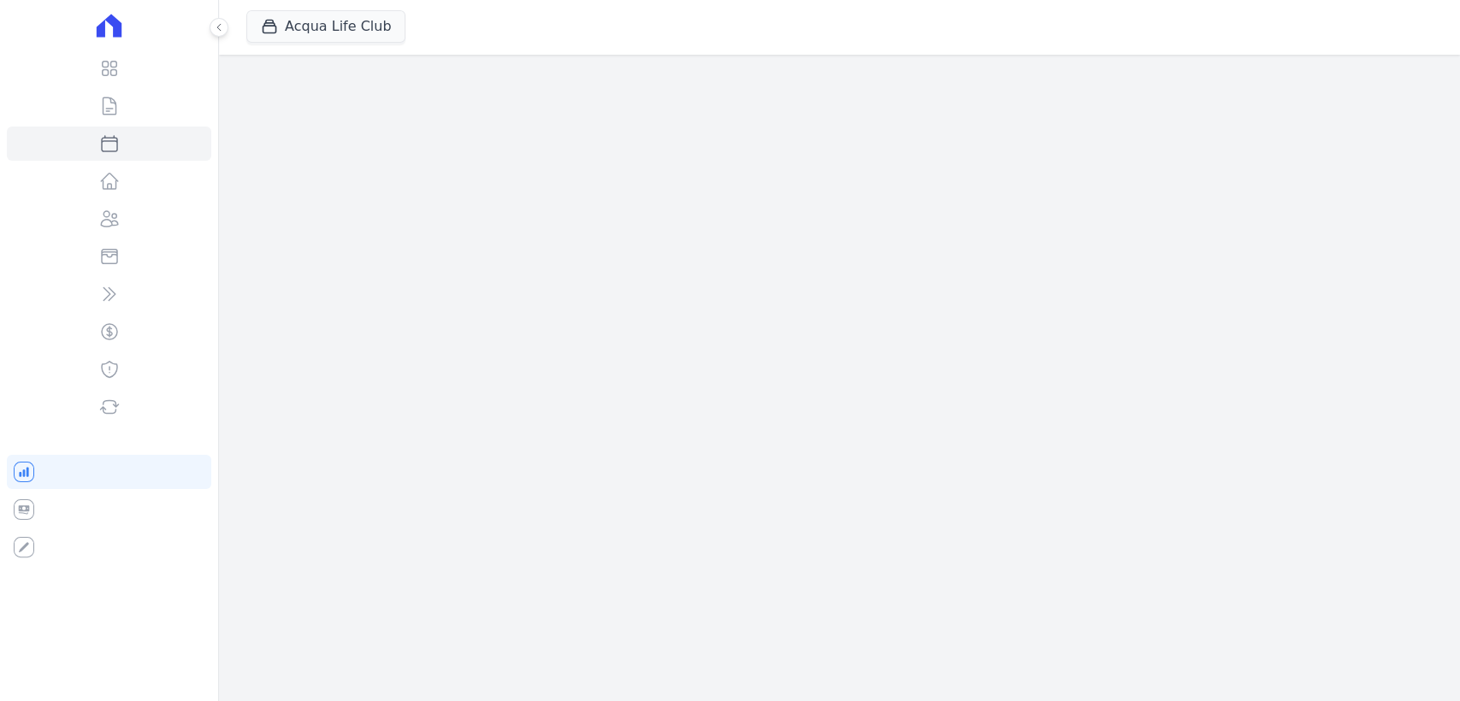
select select
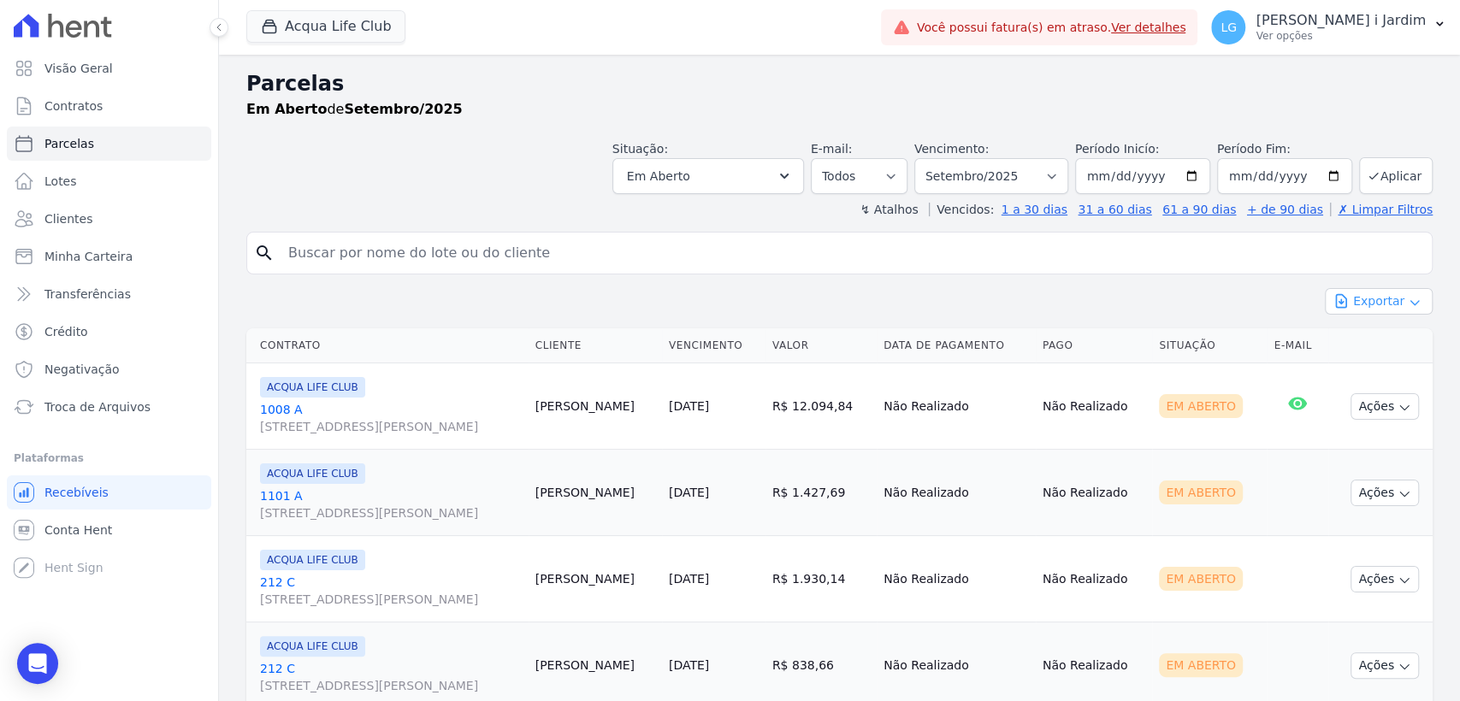
click at [1368, 307] on button "Exportar" at bounding box center [1379, 301] width 108 height 27
click at [1347, 377] on span "Exportar CSV" at bounding box center [1376, 371] width 91 height 17
